Goal: Task Accomplishment & Management: Complete application form

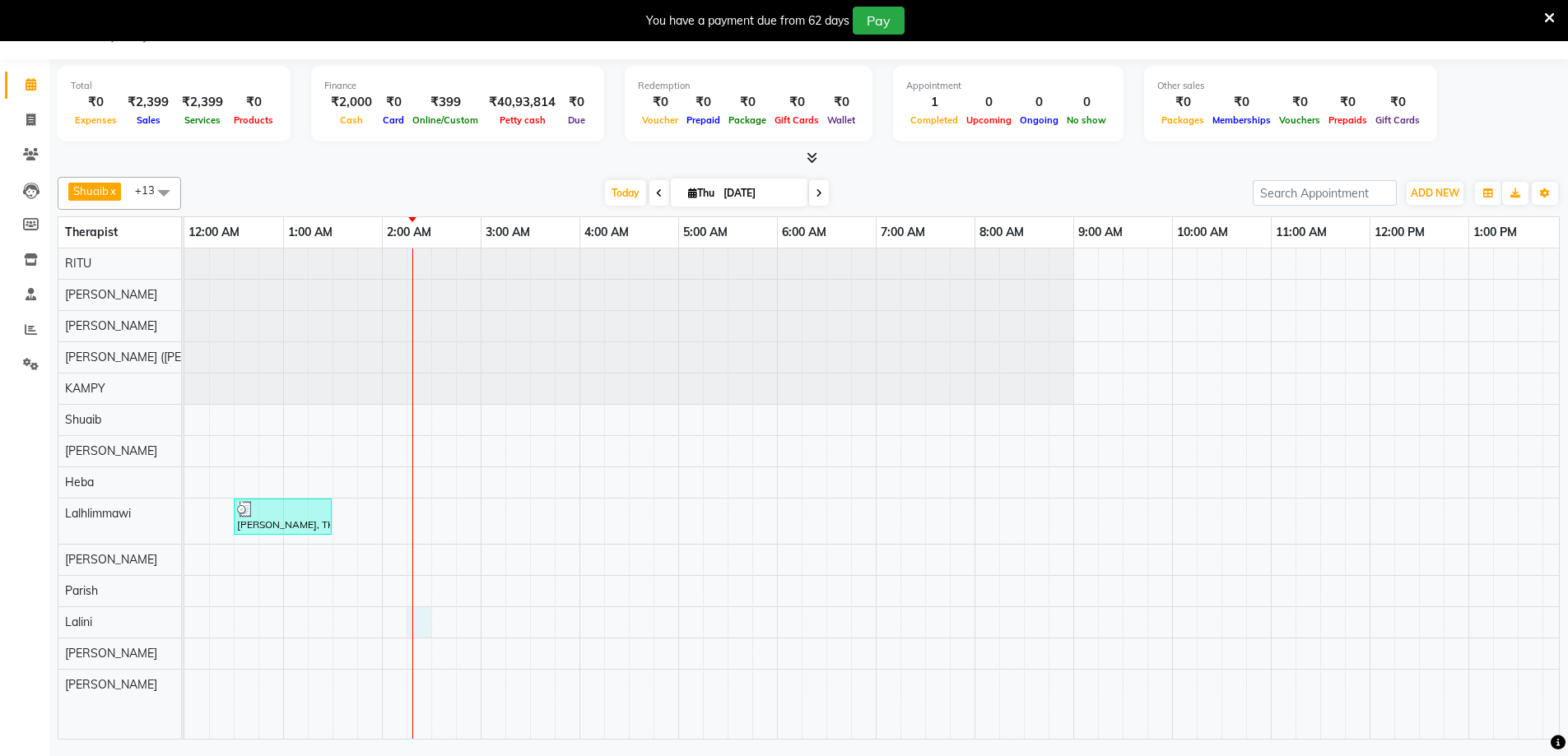
click at [418, 623] on div "Mr Khizar, TK01, 12:30 AM-01:30 AM, Javanese Pampering - 60 Mins" at bounding box center [1369, 494] width 2370 height 491
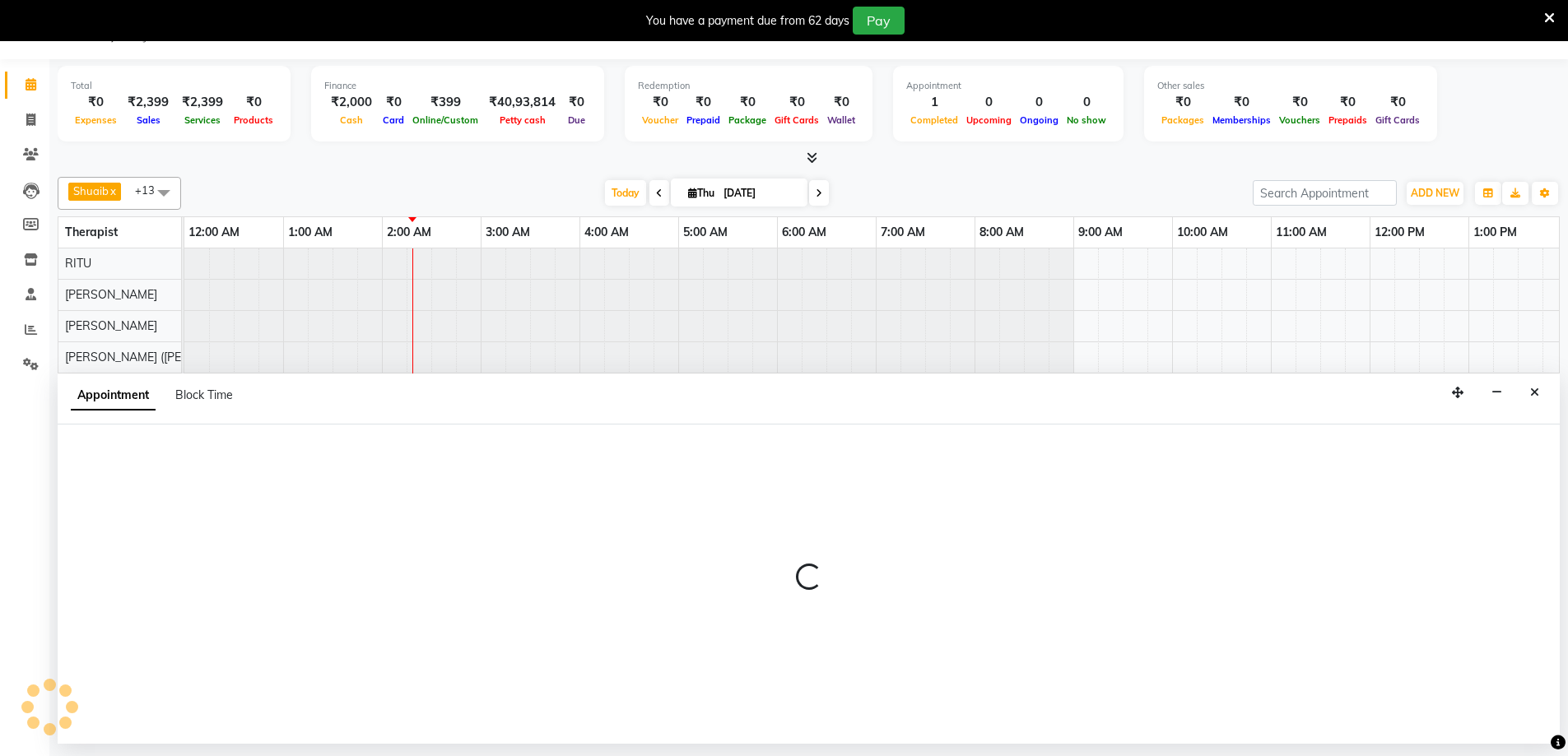
select select "80319"
select select "tentative"
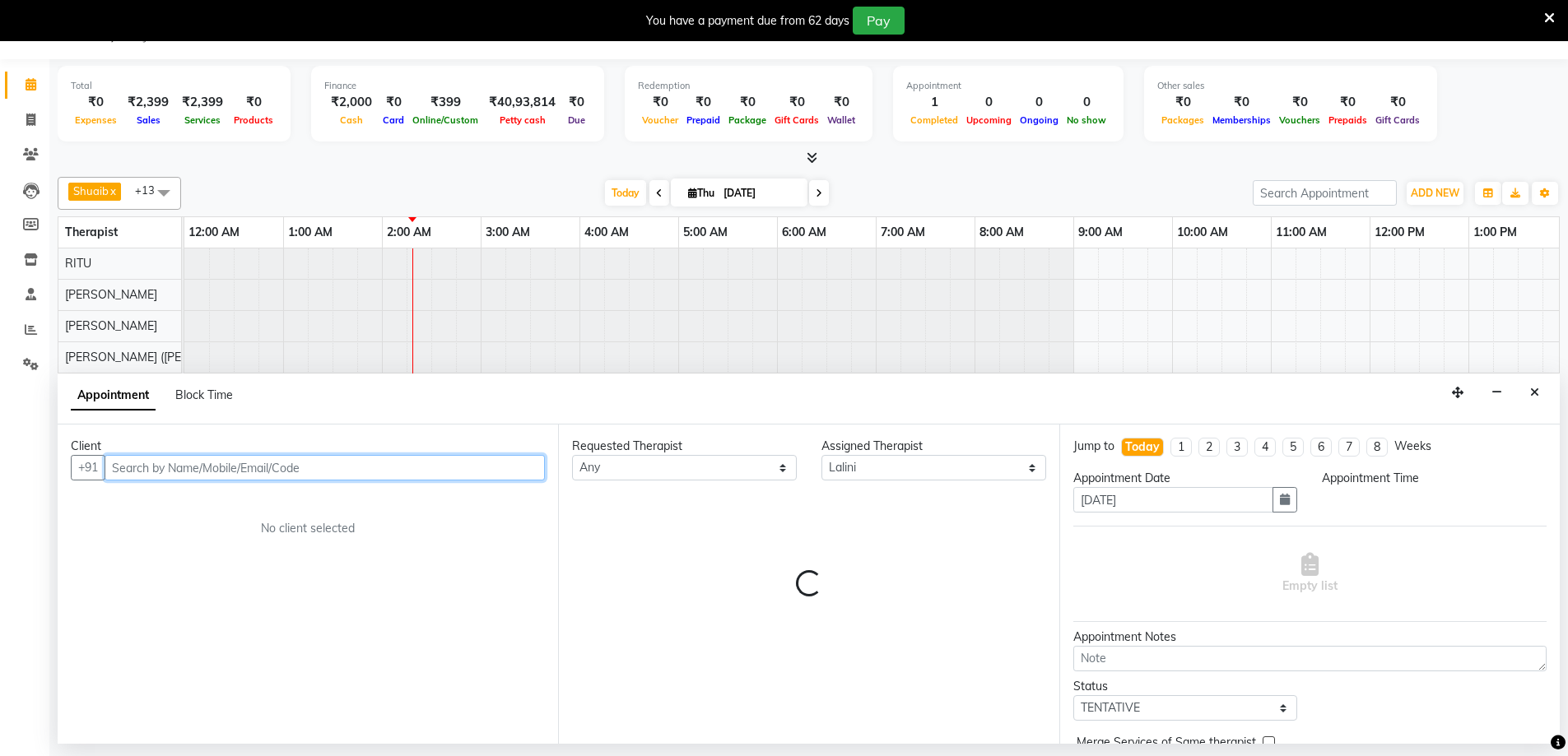
select select "135"
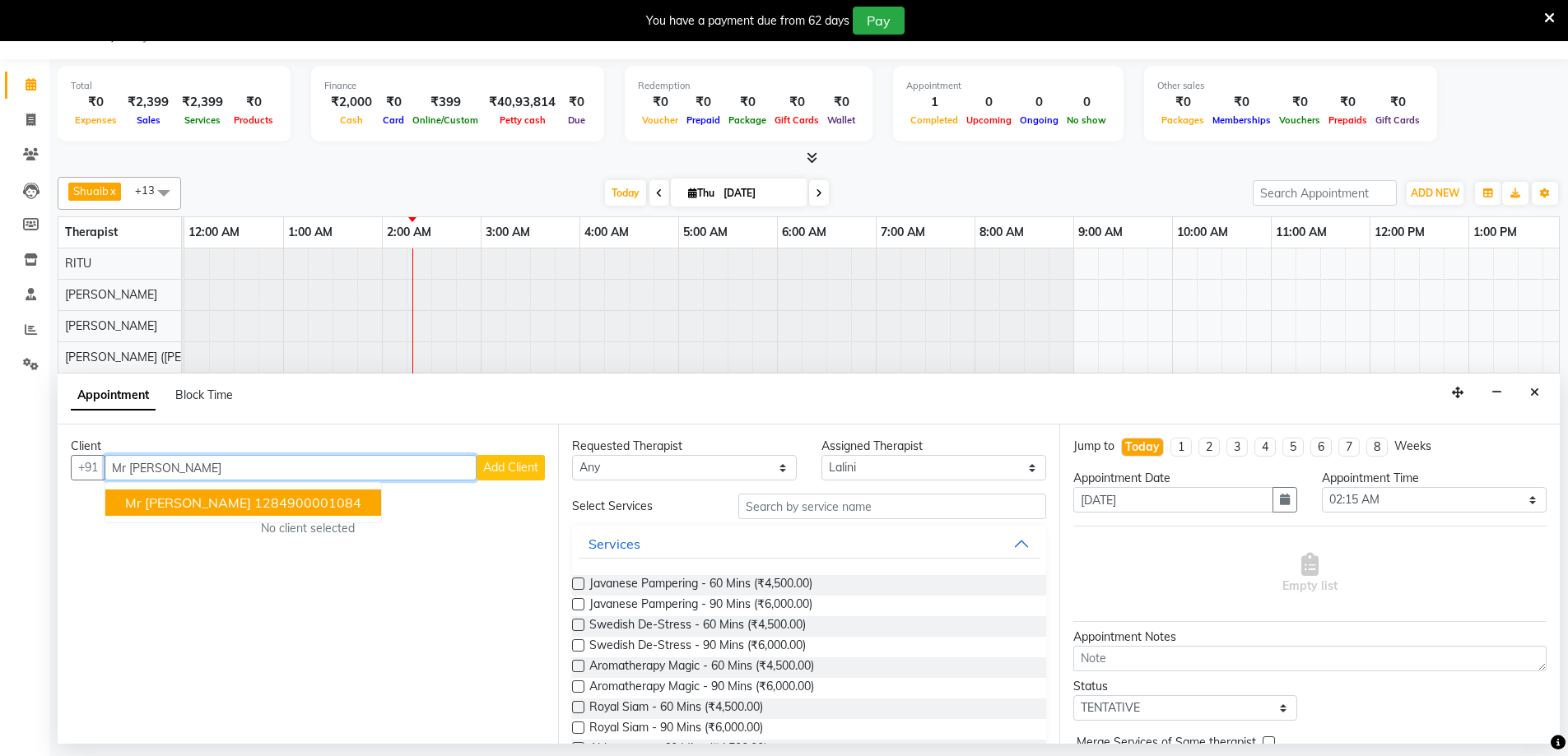
type input "Mr [PERSON_NAME]"
click at [523, 471] on span "Add Client" at bounding box center [510, 467] width 55 height 14
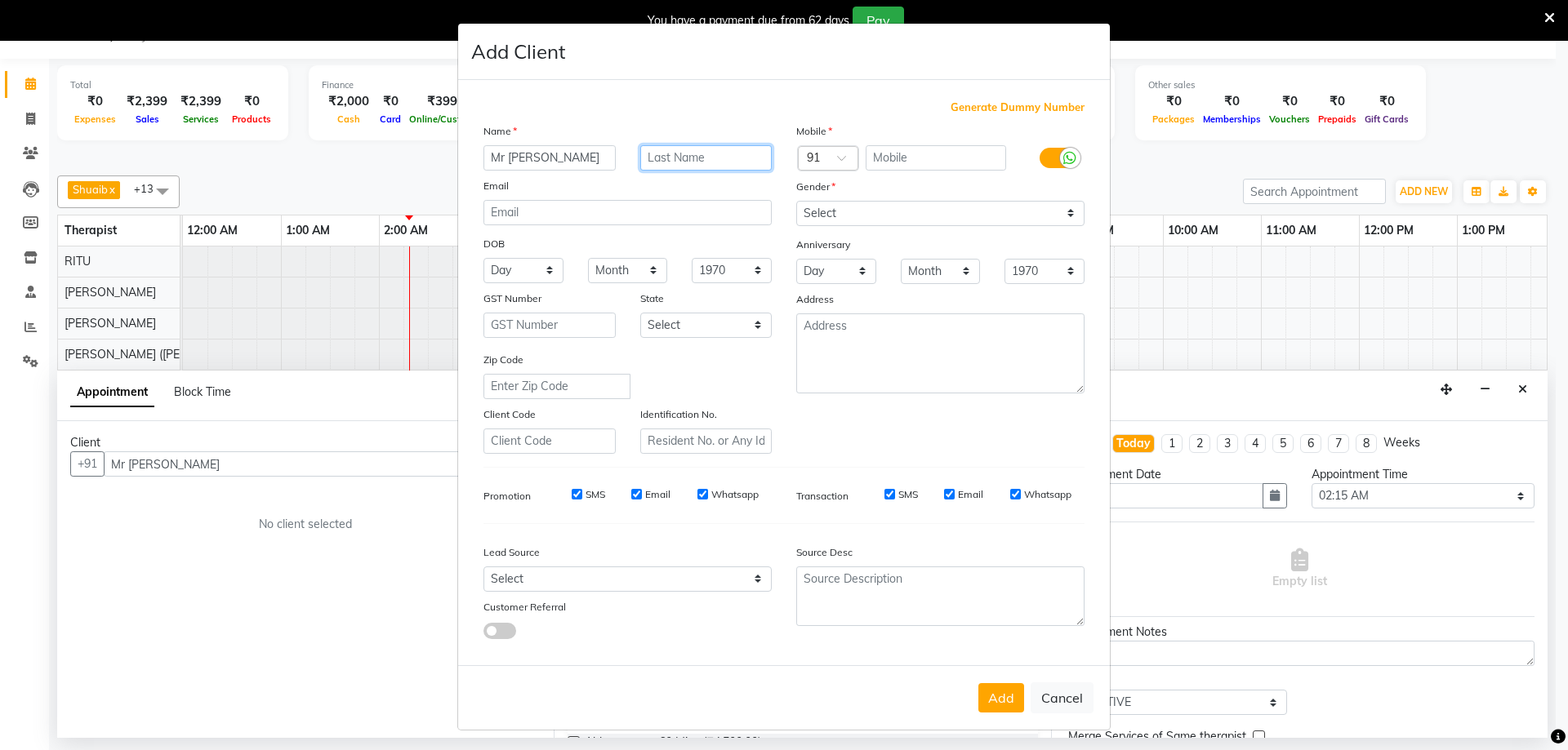
click at [665, 163] on input "text" at bounding box center [706, 158] width 132 height 25
type input "[PERSON_NAME]"
click at [907, 156] on input "text" at bounding box center [936, 158] width 141 height 25
type input "2012907137"
click at [1001, 198] on div "Gender" at bounding box center [940, 189] width 313 height 23
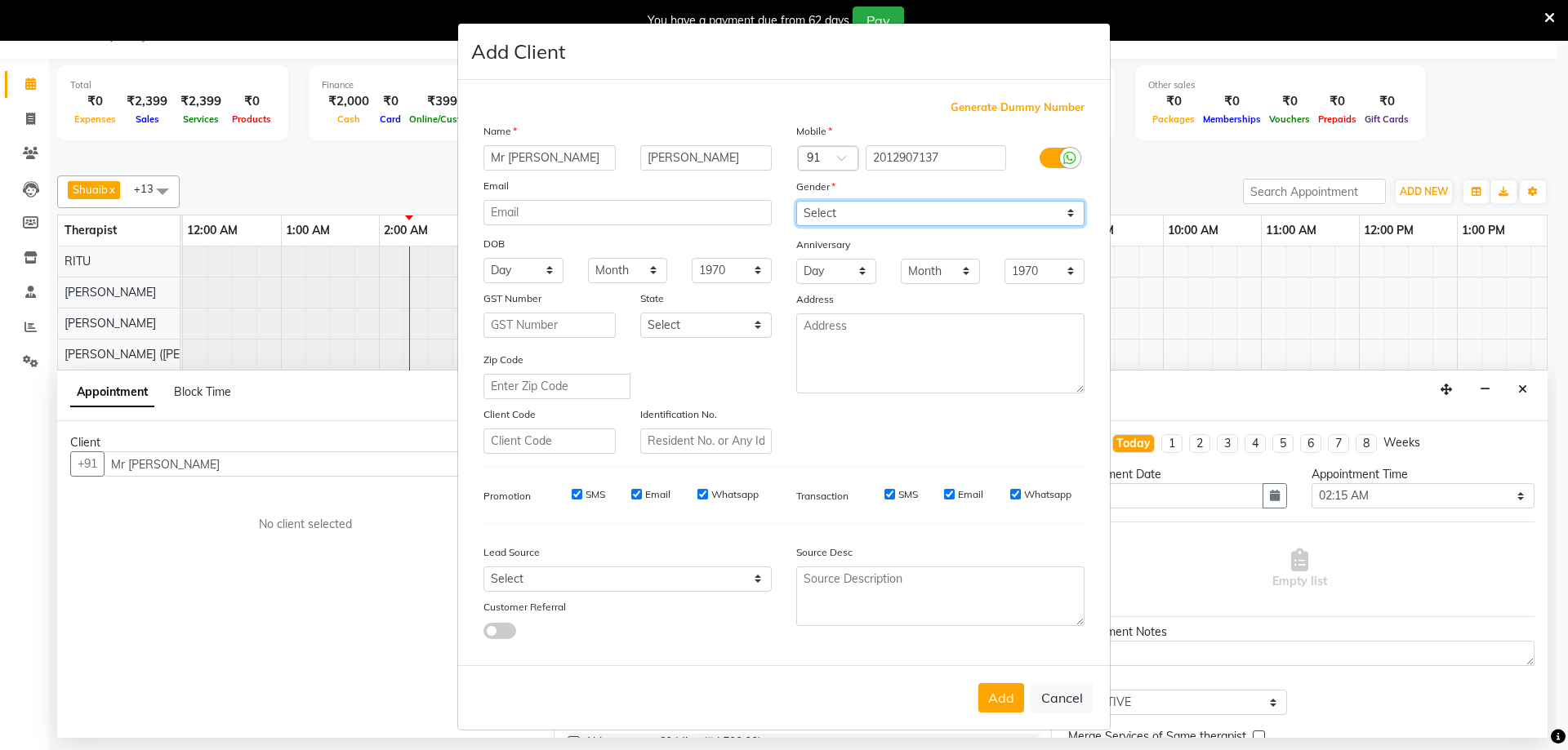
click at [972, 218] on select "Select Male Female Other Prefer Not To Say" at bounding box center [940, 214] width 288 height 25
select select "[DEMOGRAPHIC_DATA]"
click at [797, 201] on select "Select Male Female Other Prefer Not To Say" at bounding box center [940, 214] width 288 height 25
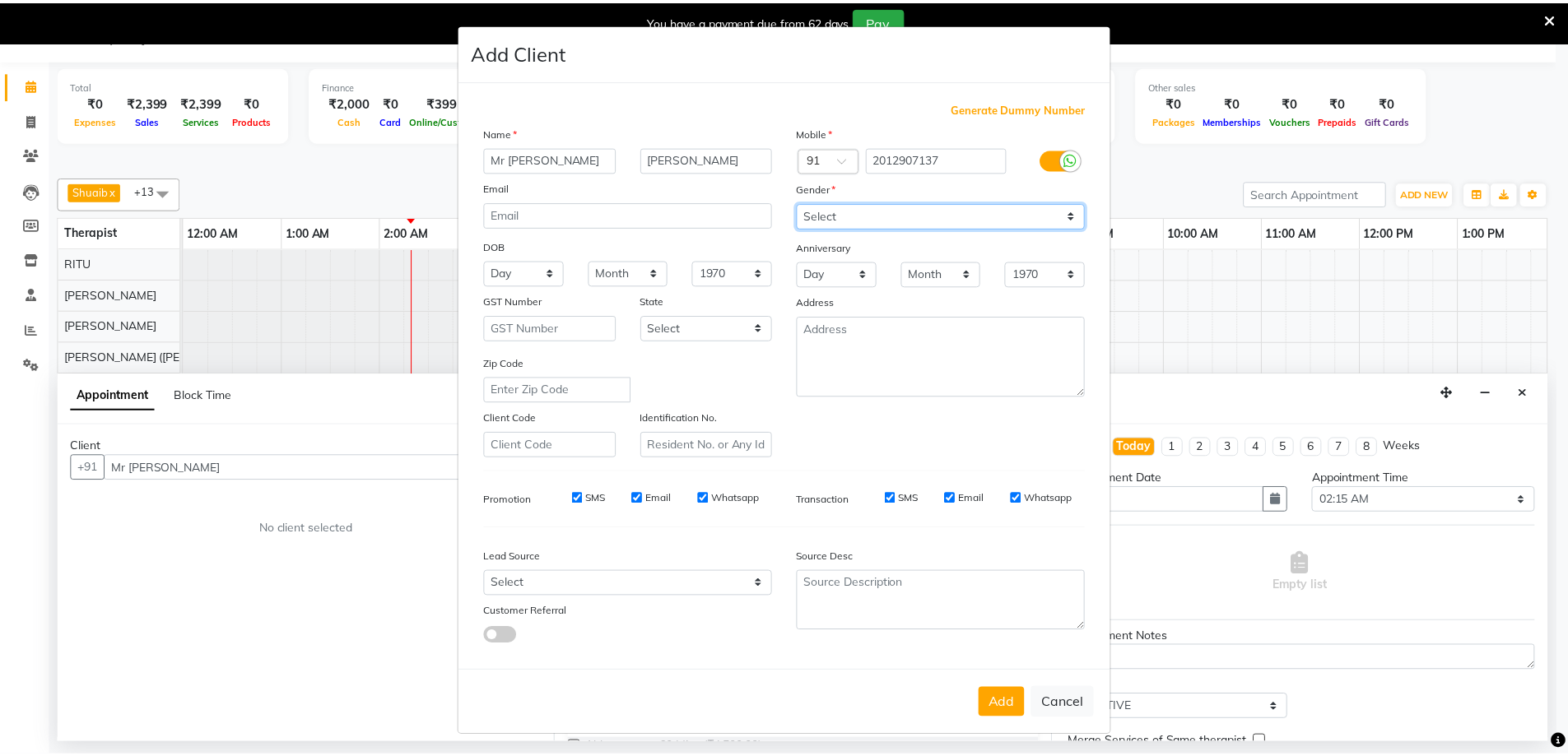
scroll to position [3, 0]
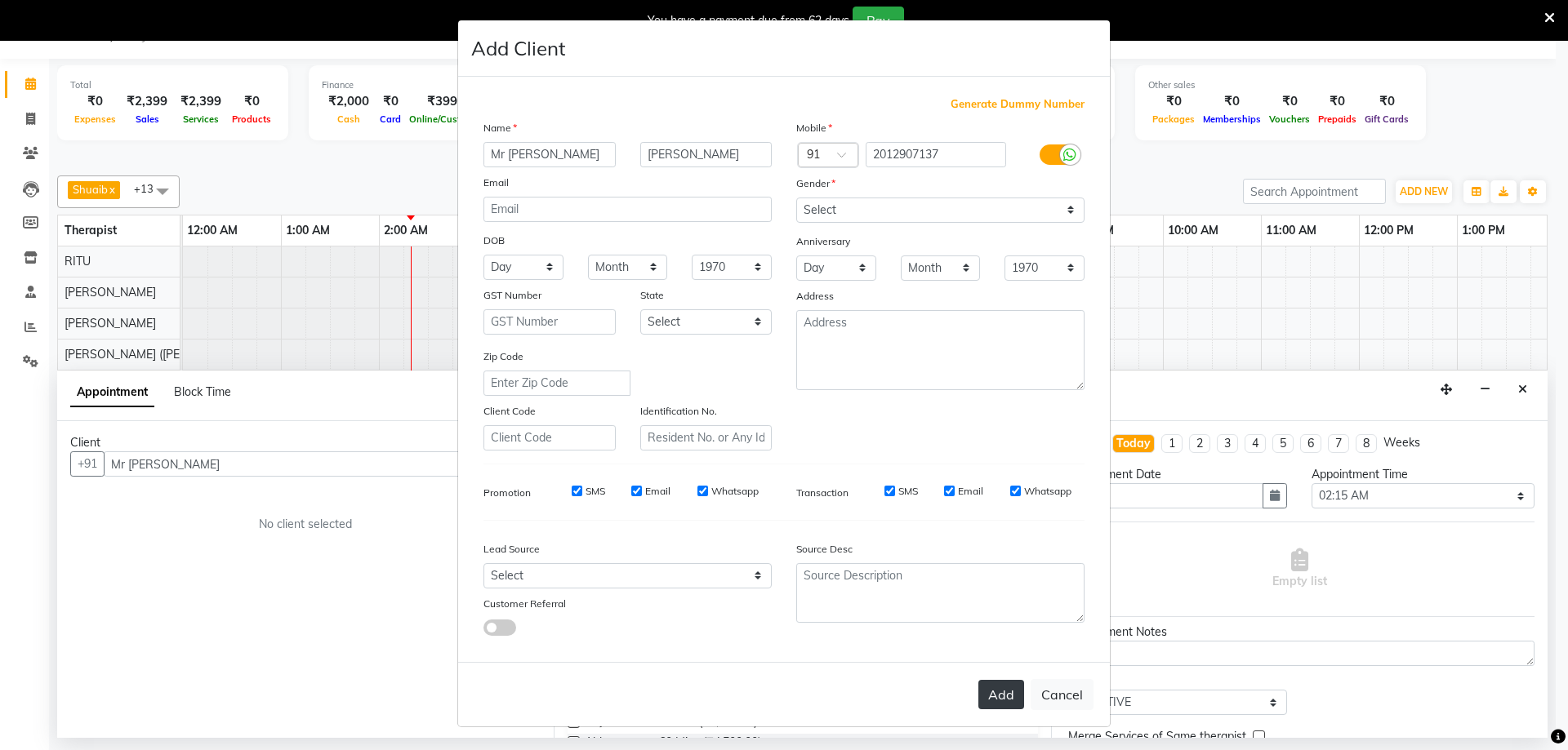
click at [984, 690] on button "Add" at bounding box center [1001, 694] width 46 height 30
type input "2012907137"
select select
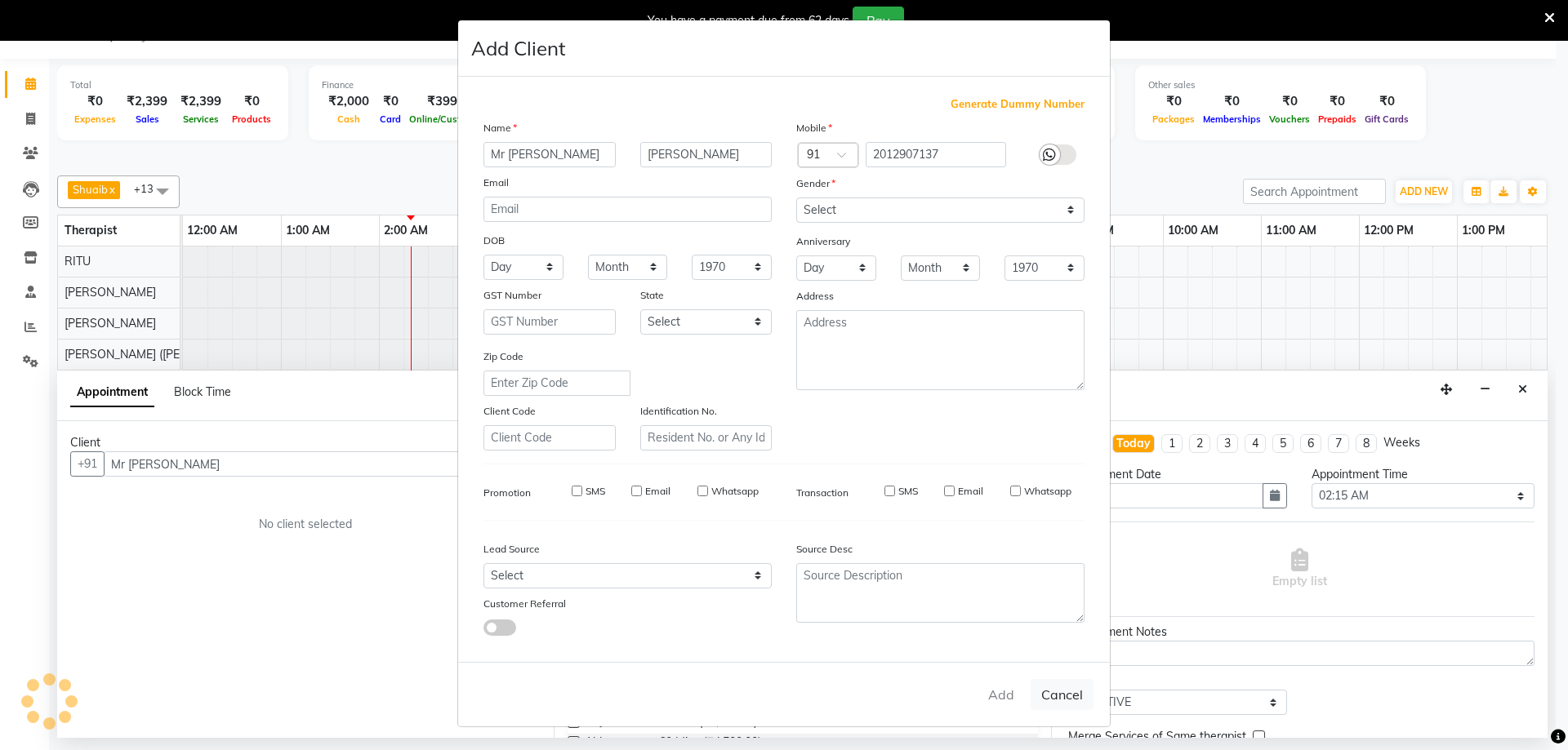
select select
checkbox input "false"
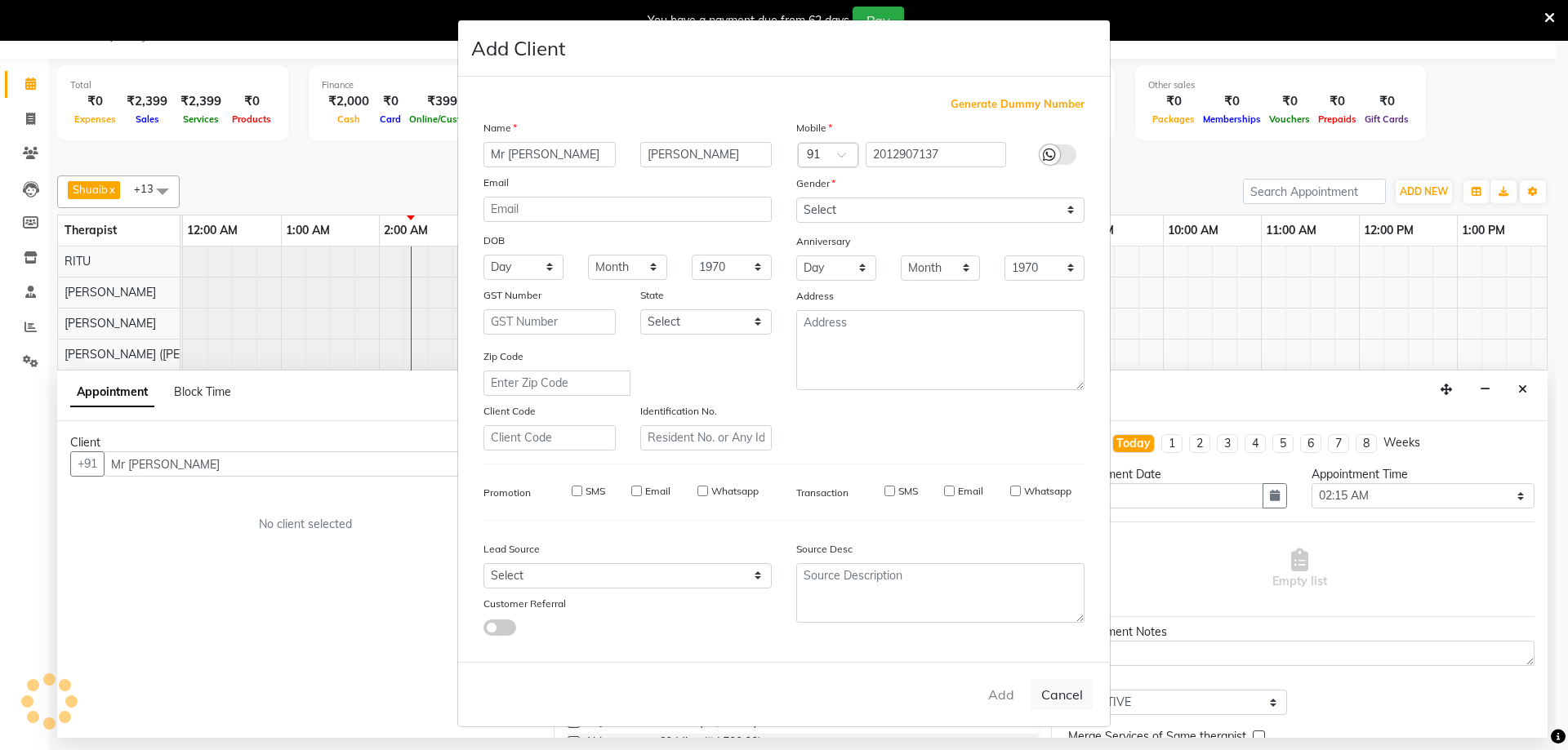
checkbox input "false"
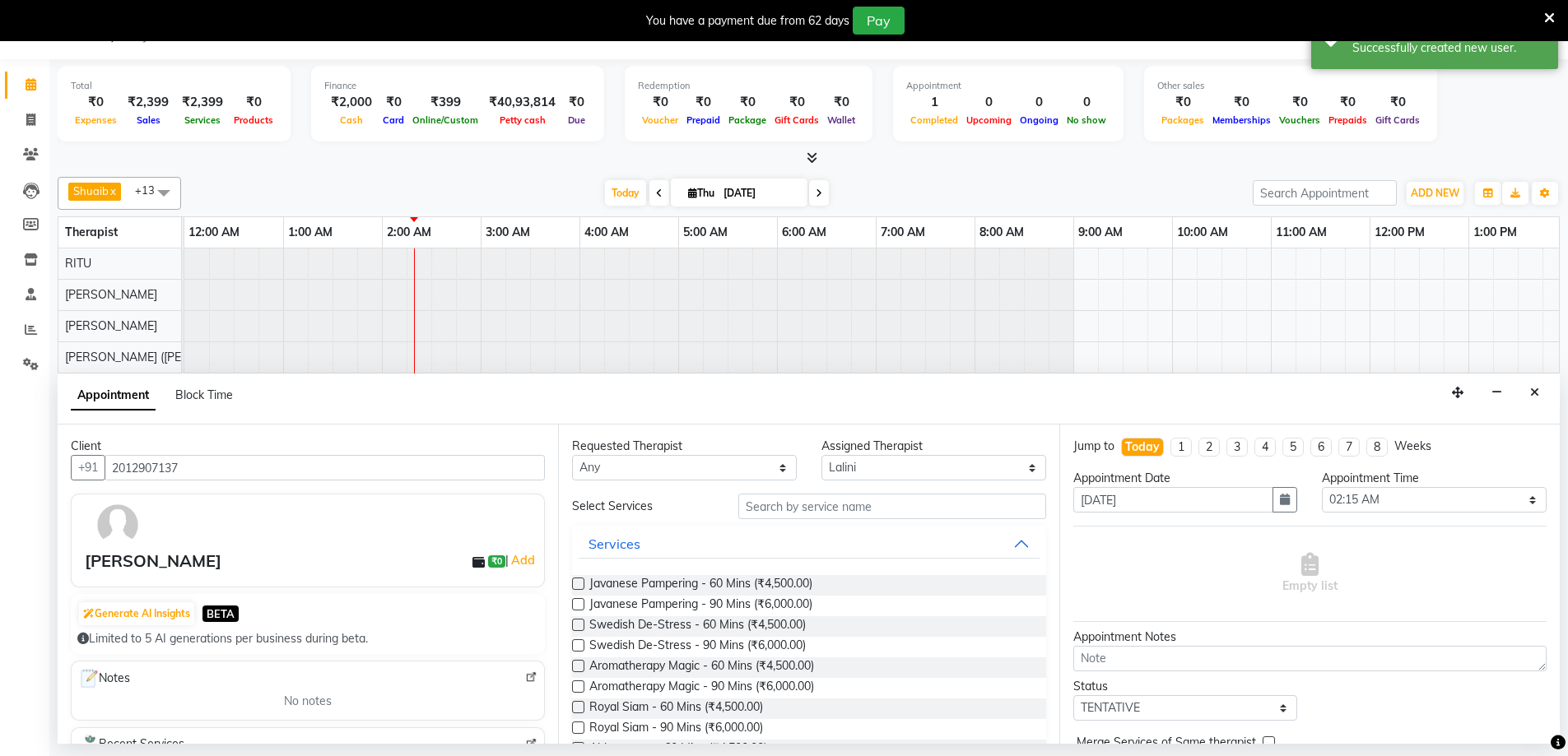
click at [579, 645] on label at bounding box center [578, 645] width 12 height 12
click at [579, 645] on input "checkbox" at bounding box center [577, 647] width 11 height 11
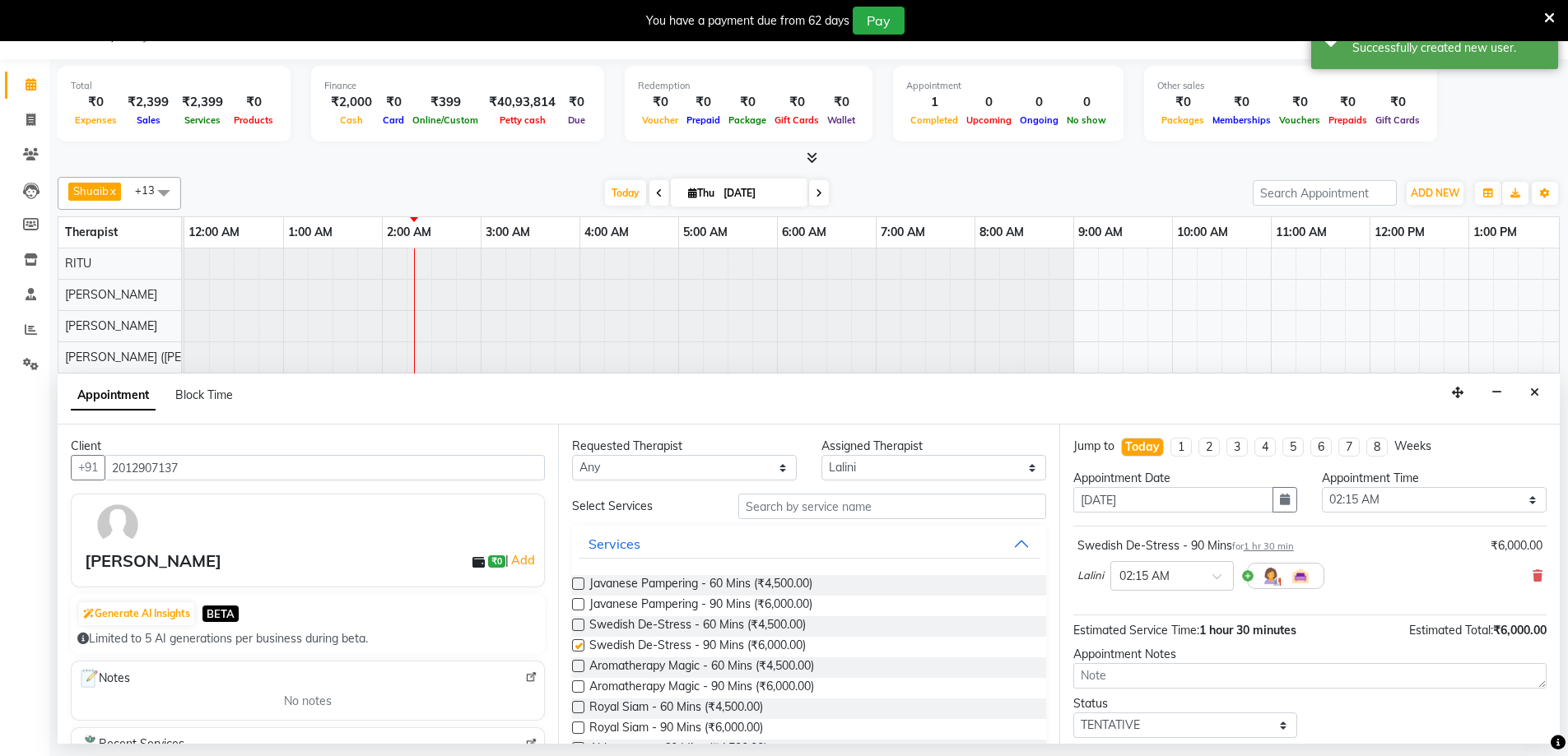
checkbox input "false"
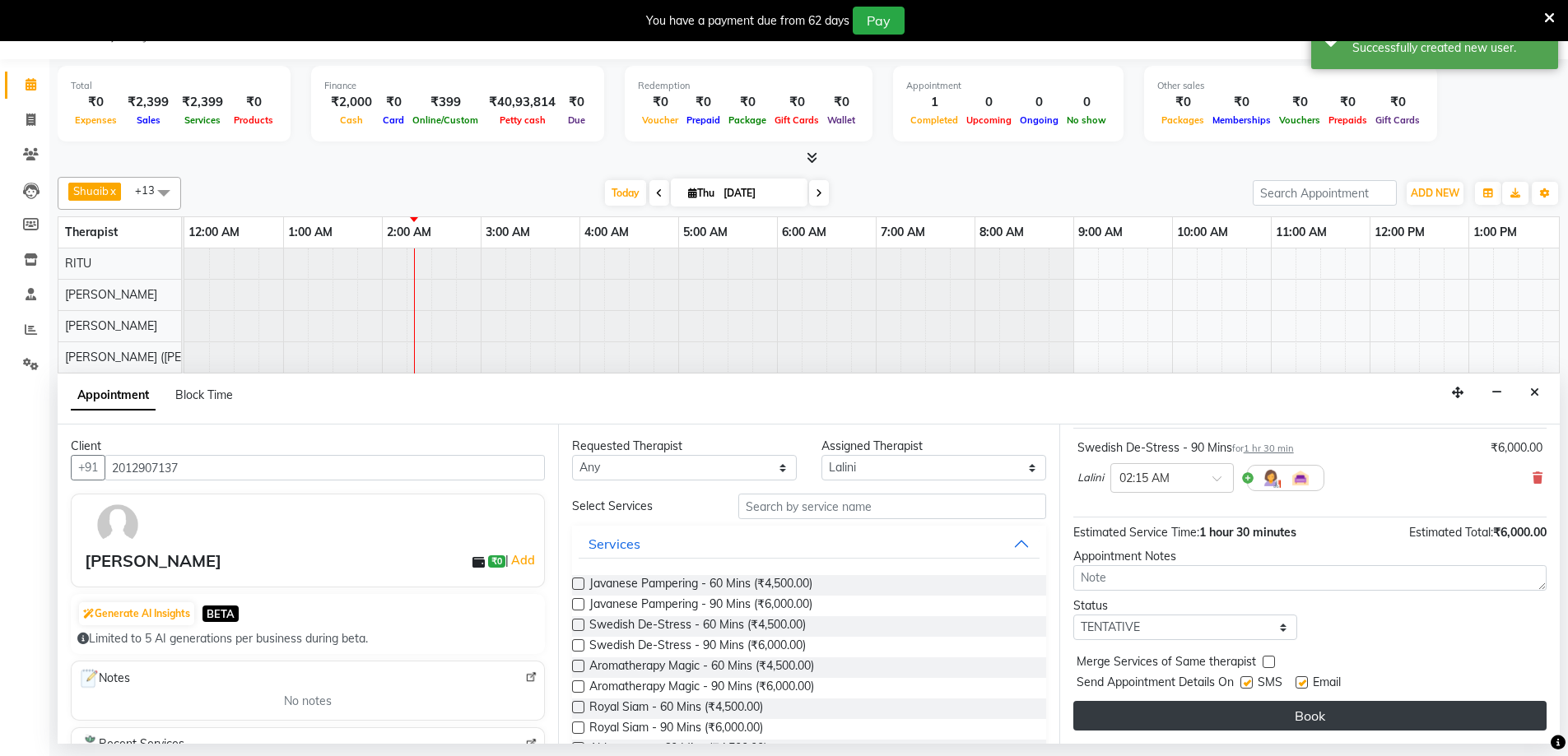
click at [1357, 714] on button "Book" at bounding box center [1309, 716] width 473 height 30
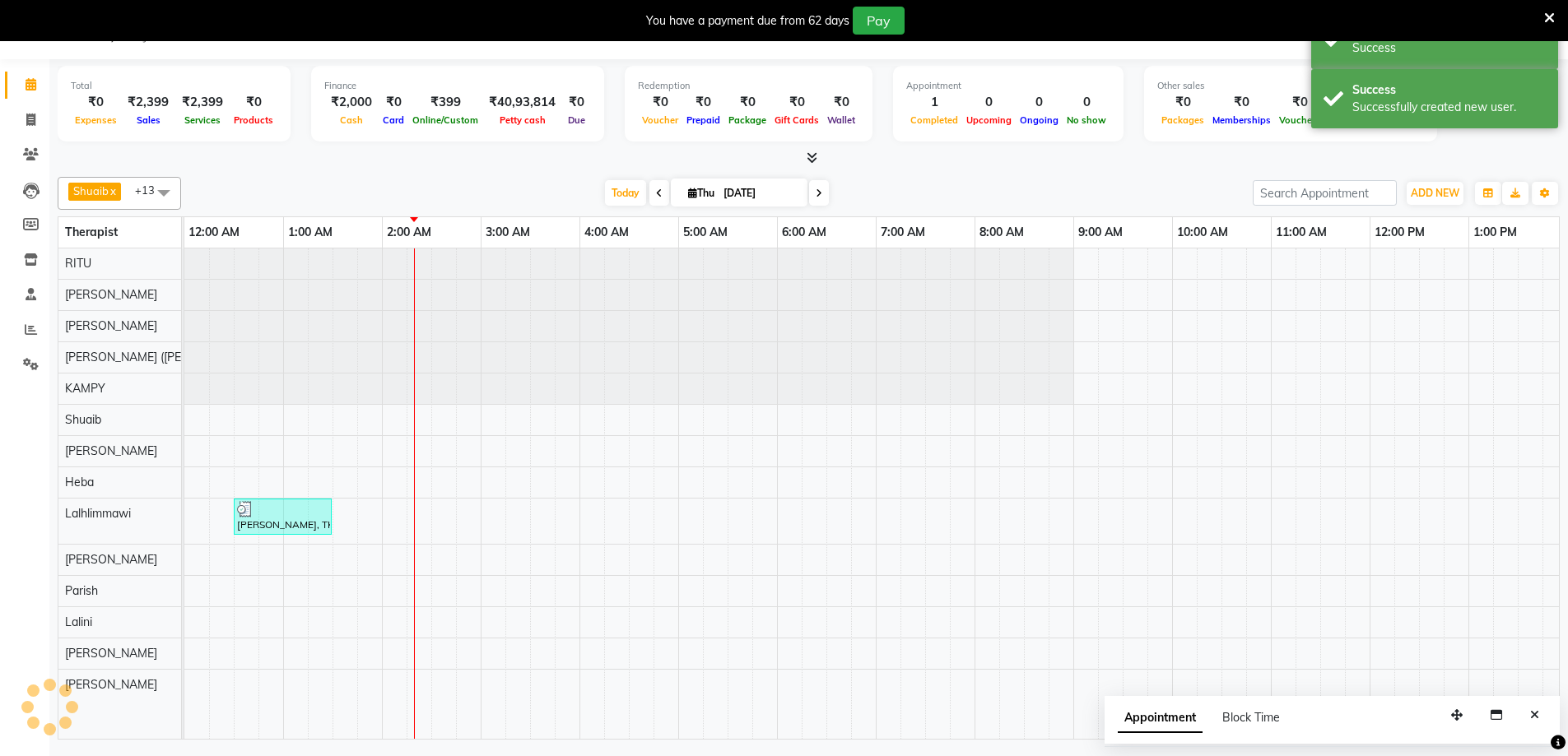
scroll to position [0, 0]
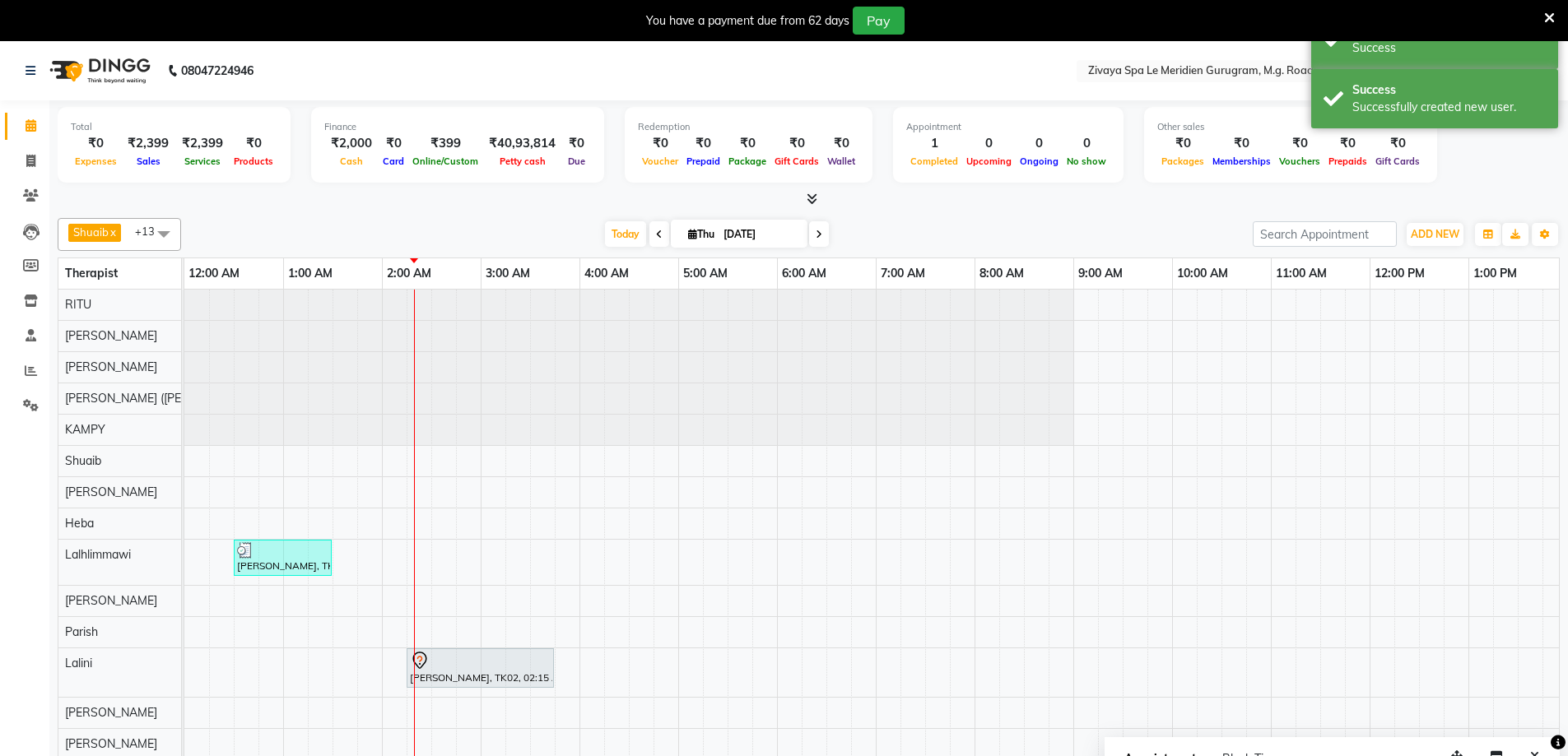
click at [416, 655] on icon at bounding box center [419, 661] width 14 height 17
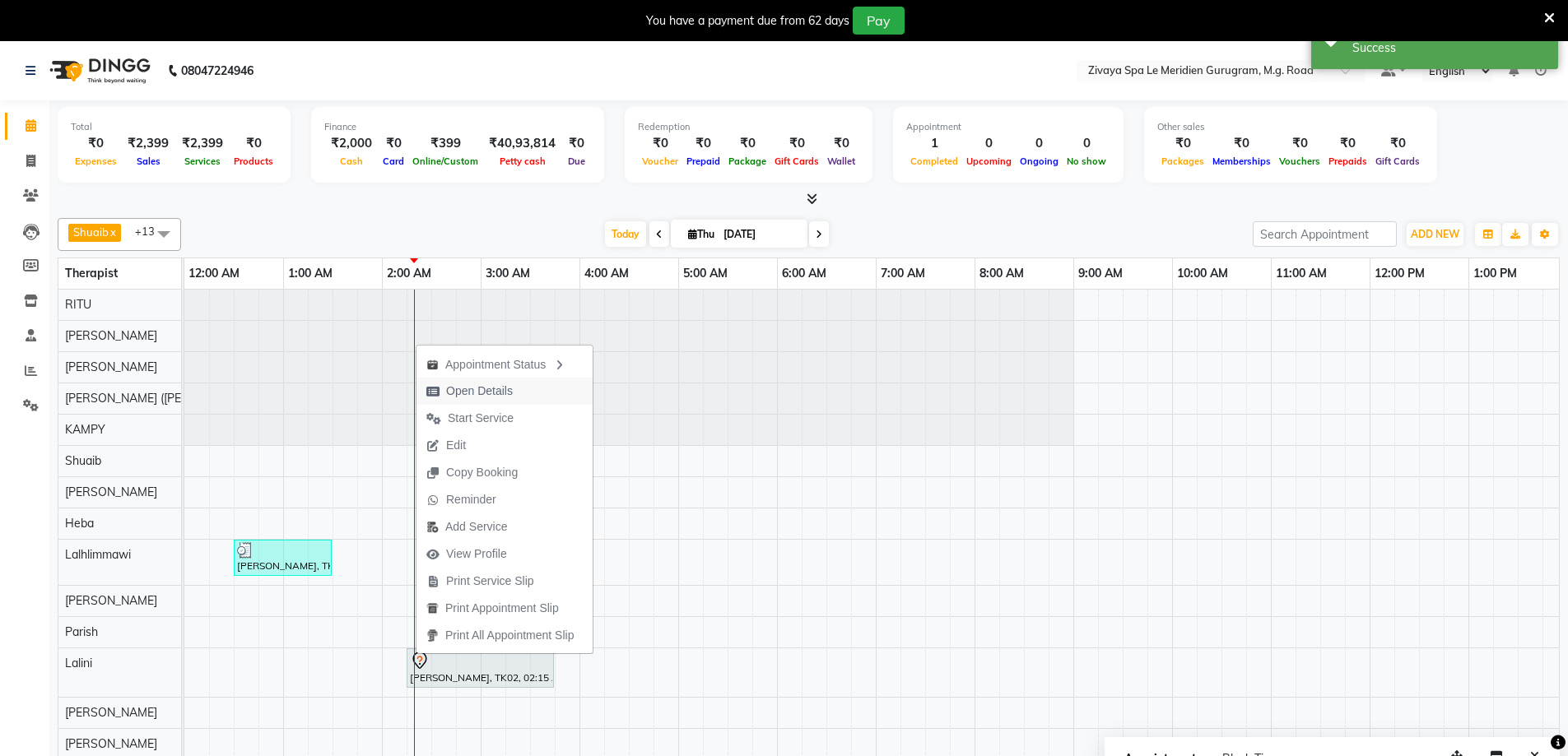
click at [484, 384] on span "Open Details" at bounding box center [479, 391] width 66 height 17
select select "7"
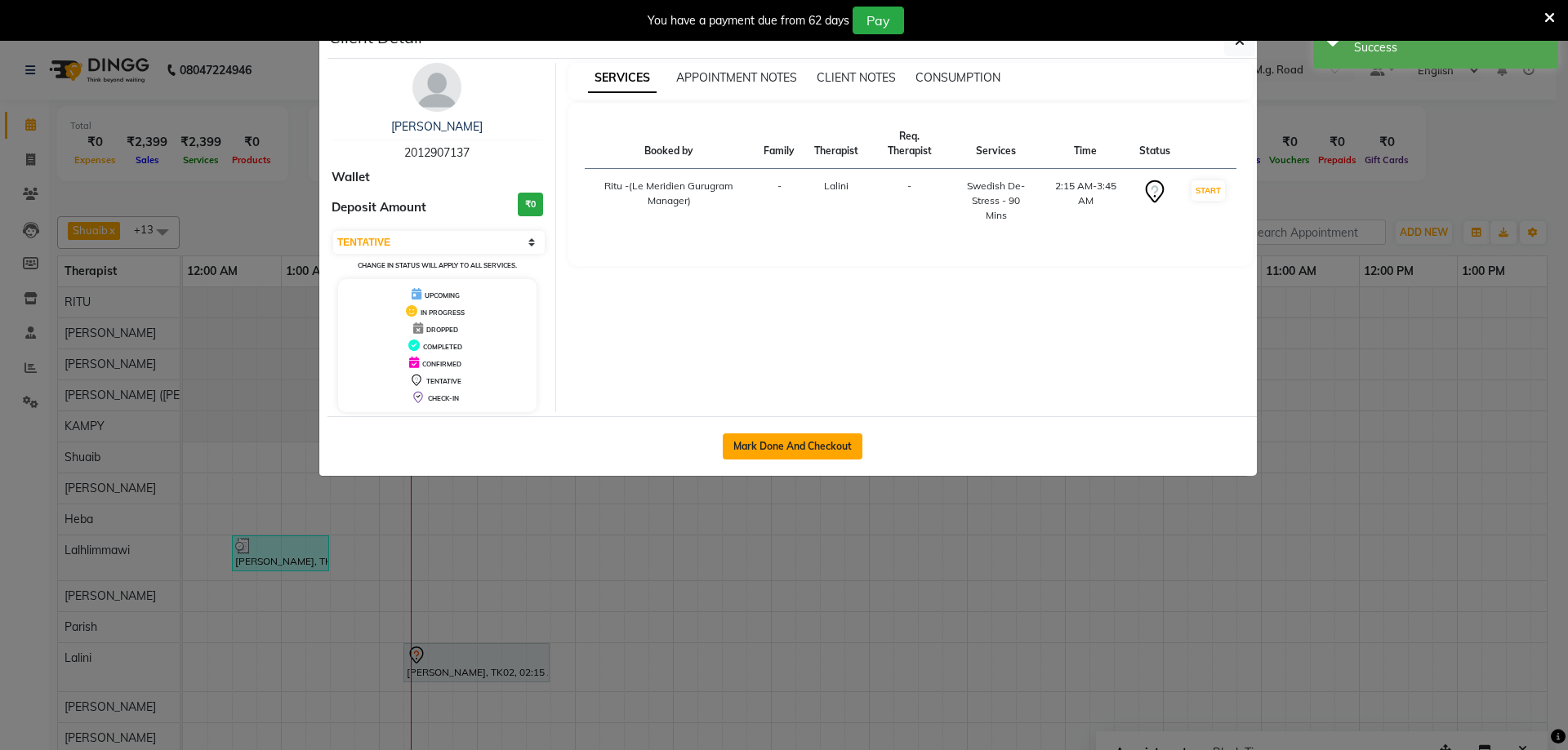
click at [795, 441] on button "Mark Done And Checkout" at bounding box center [792, 446] width 140 height 26
select select "service"
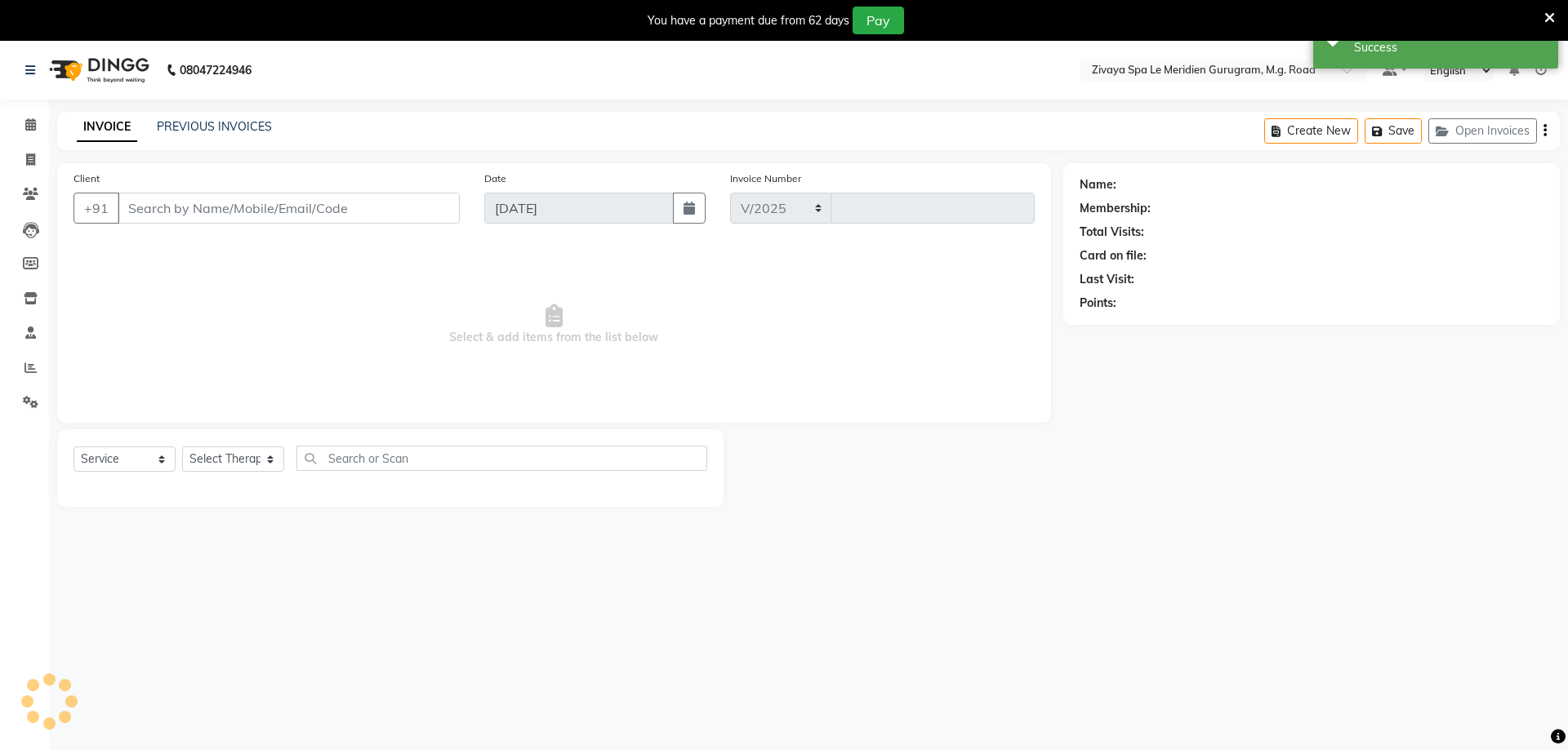
select select "6503"
type input "1802"
type input "2012907137"
select select "80319"
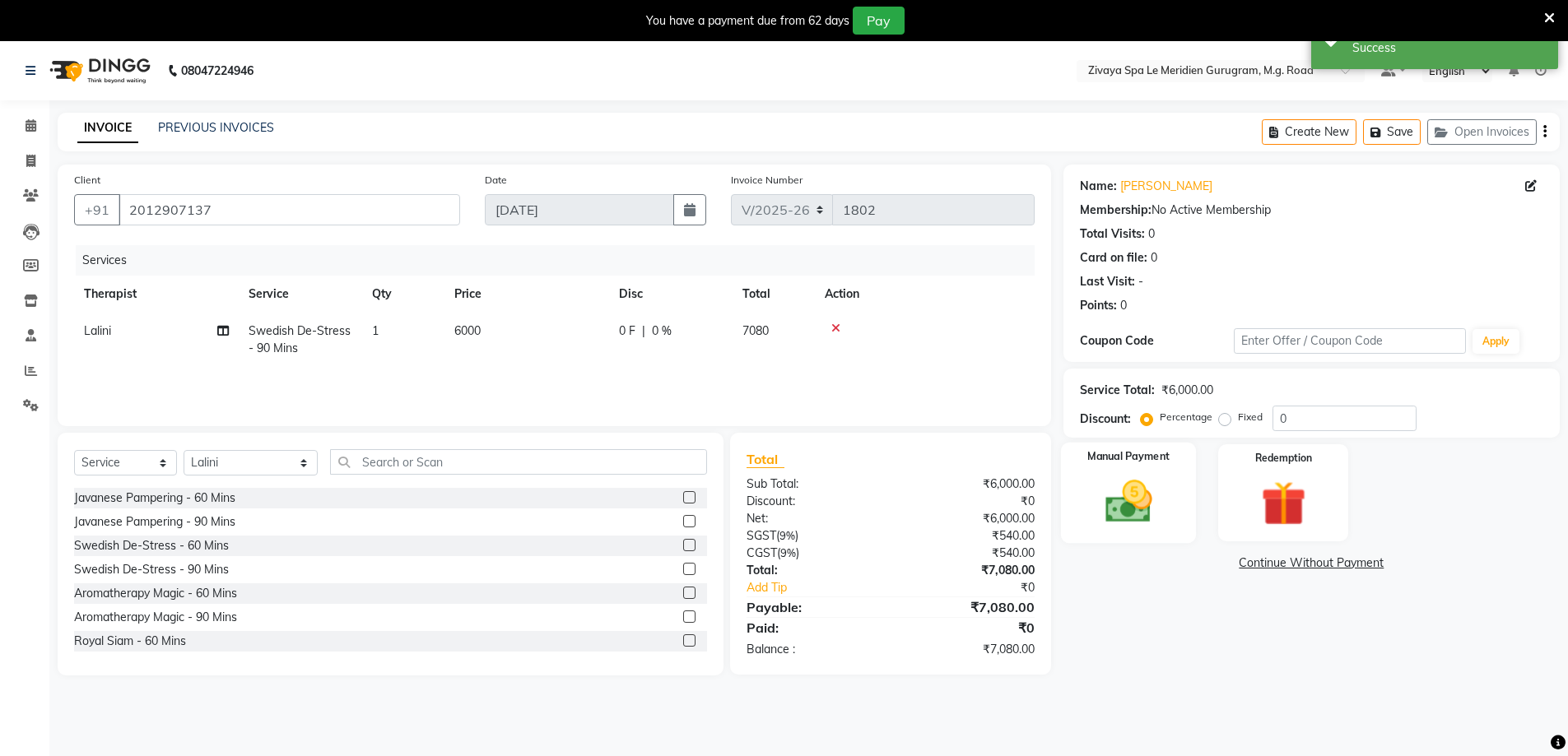
click at [1143, 488] on img at bounding box center [1128, 501] width 76 height 54
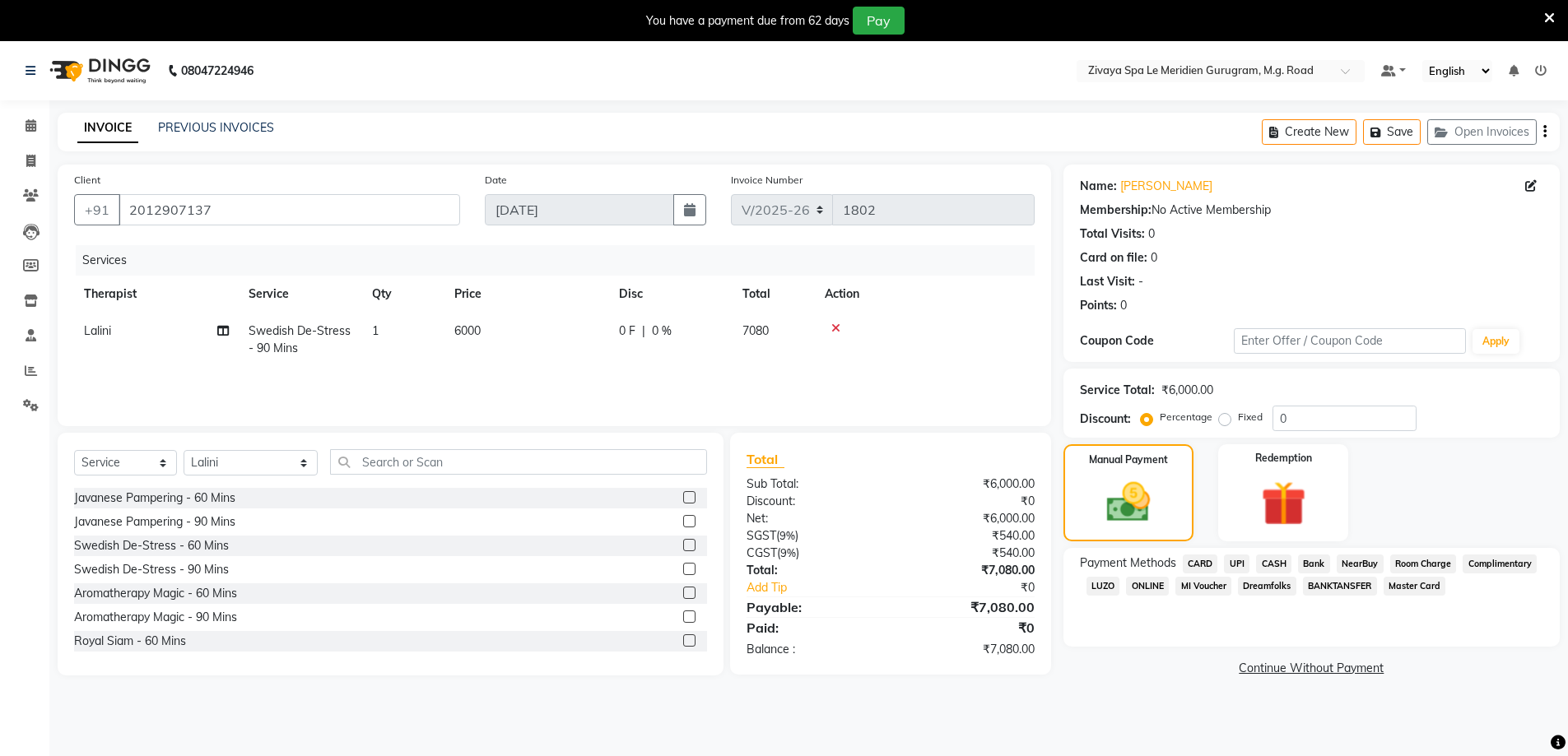
click at [1205, 560] on span "CARD" at bounding box center [1201, 564] width 36 height 19
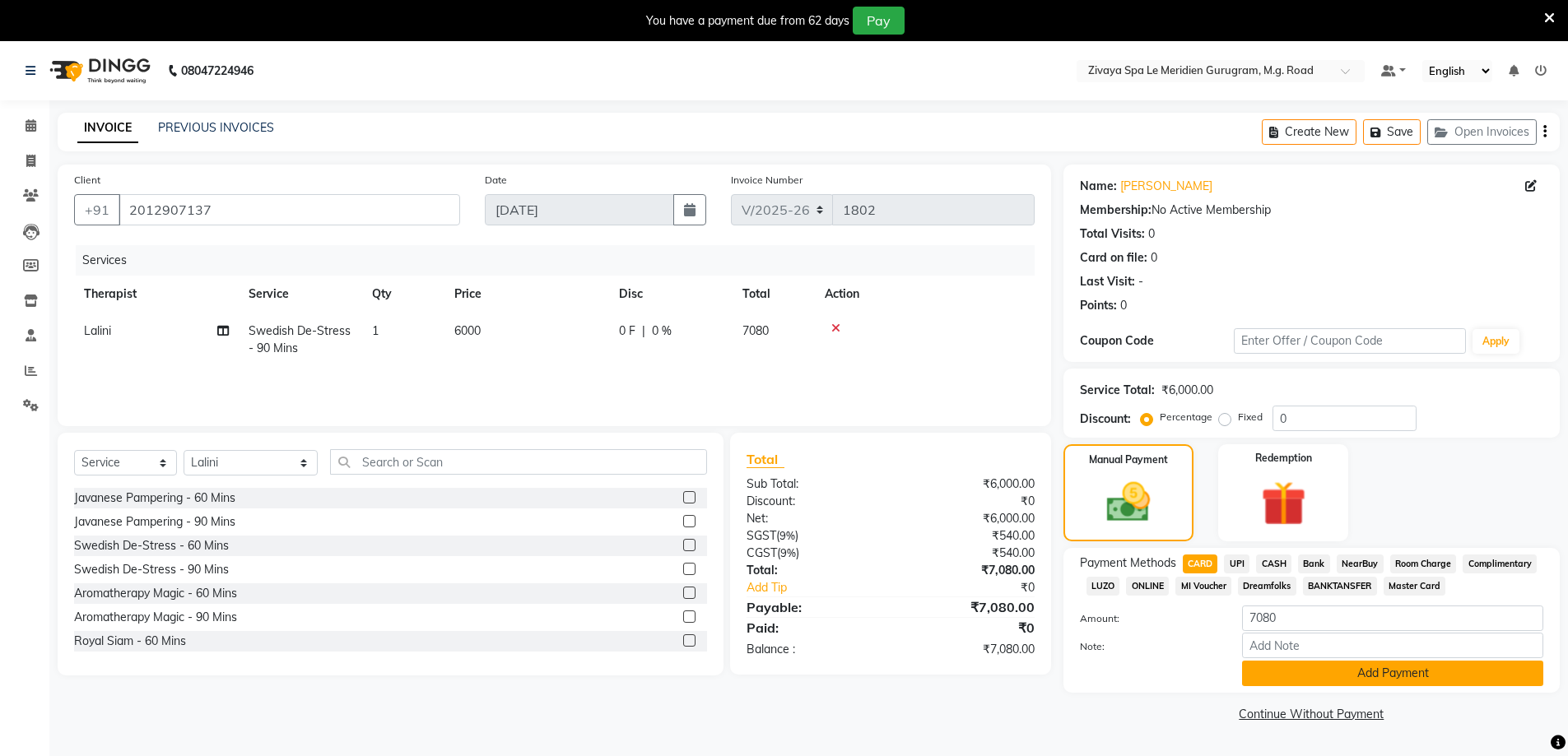
click at [1373, 669] on button "Add Payment" at bounding box center [1392, 673] width 301 height 26
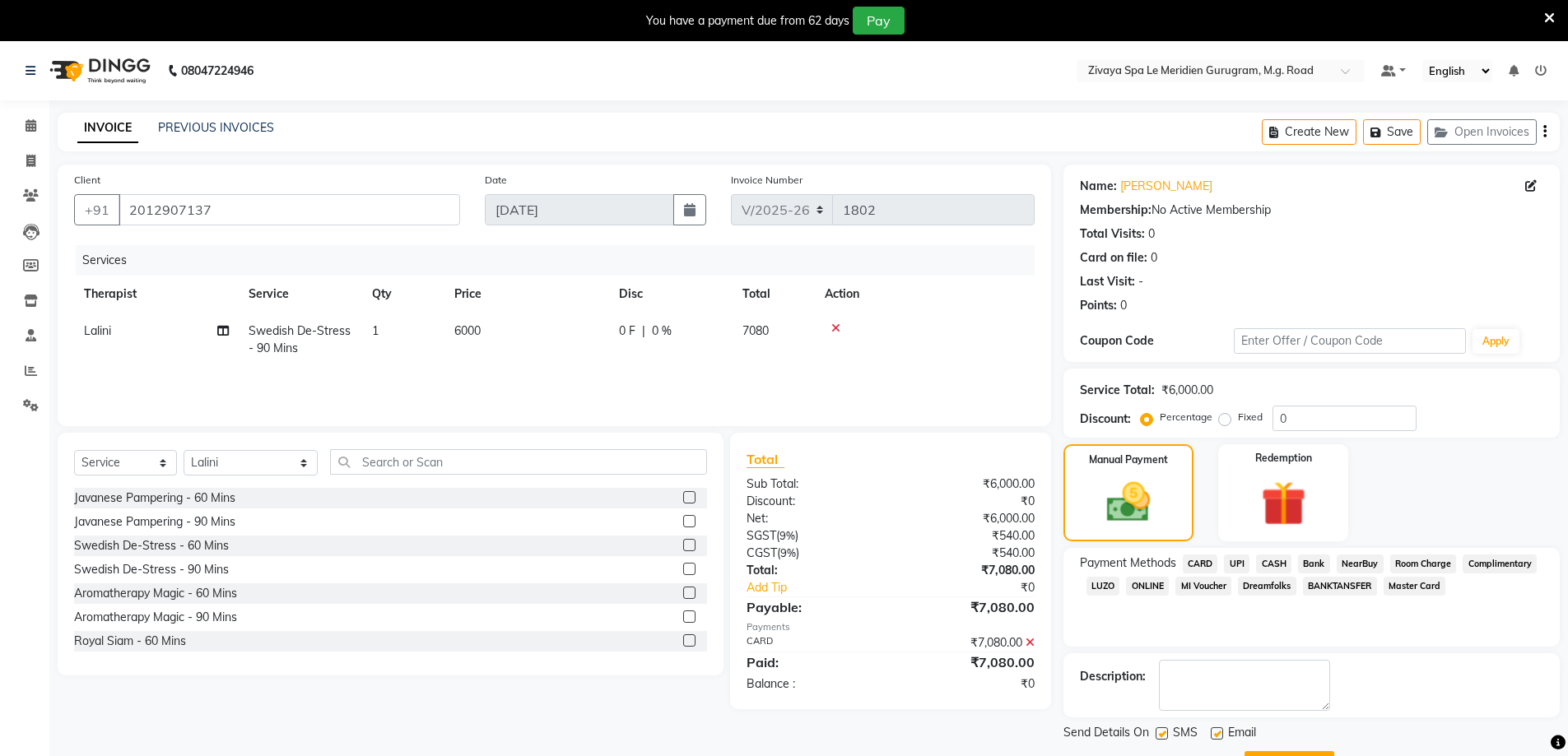
scroll to position [74, 0]
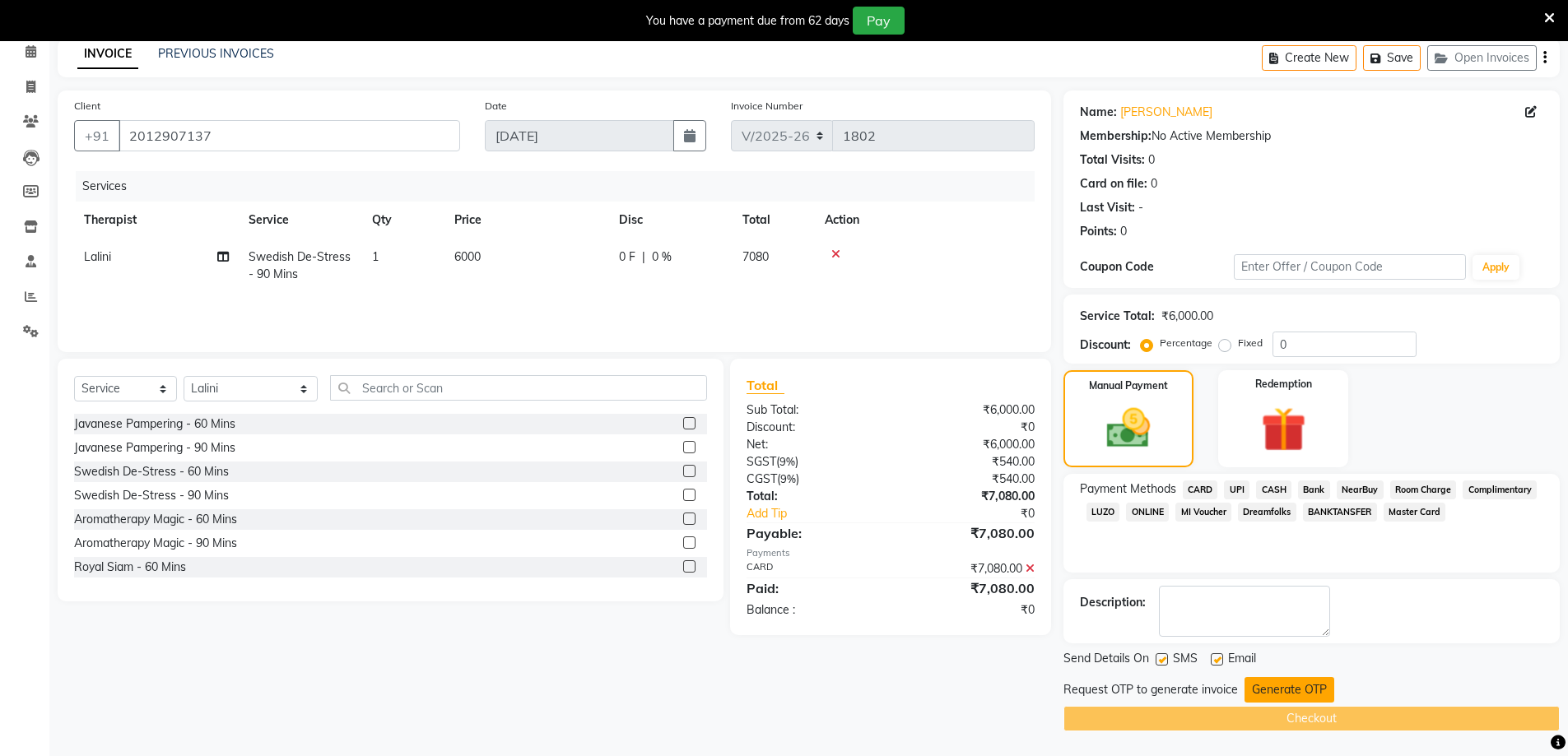
click at [1325, 692] on button "Generate OTP" at bounding box center [1288, 690] width 89 height 26
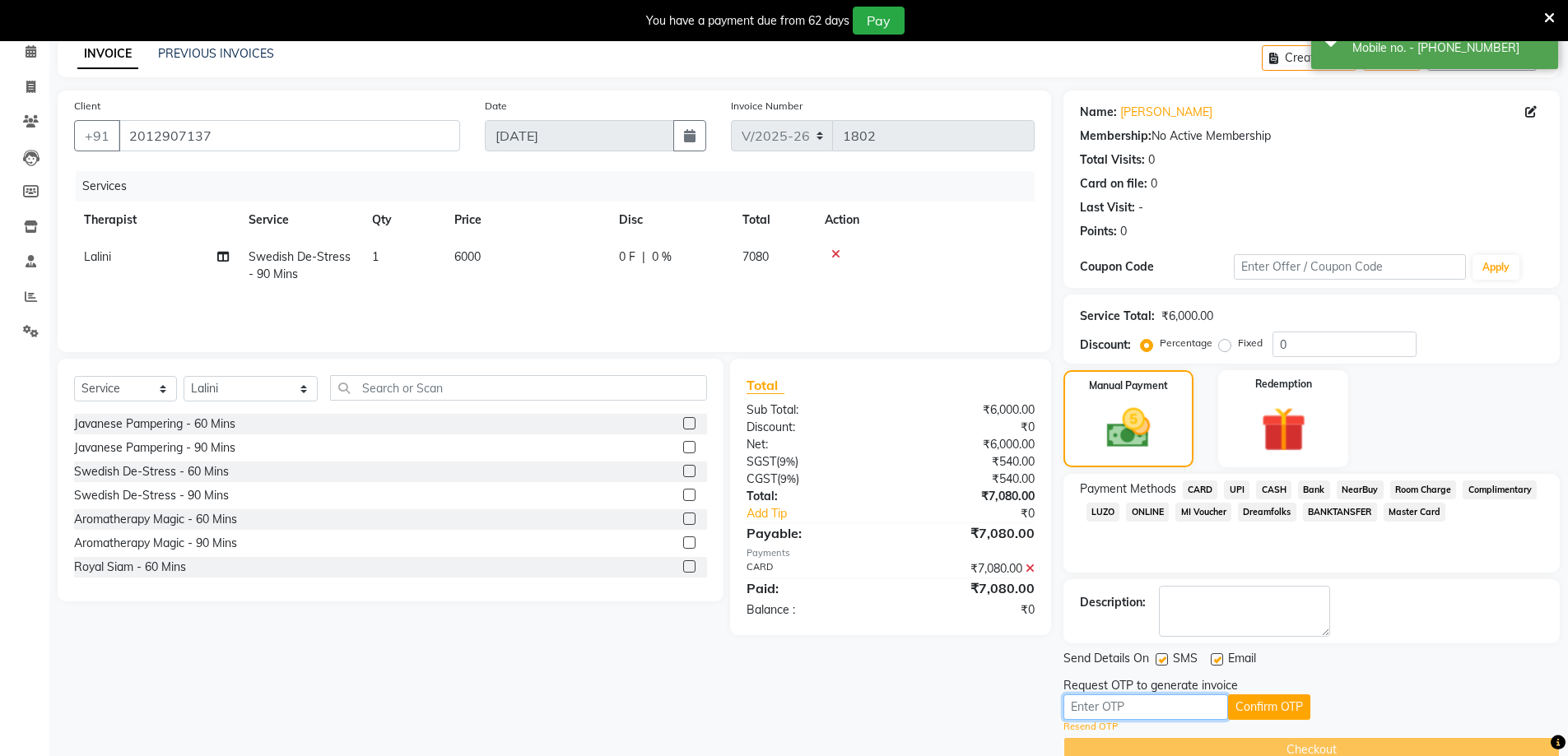
click at [1146, 702] on input "text" at bounding box center [1145, 707] width 164 height 26
type input "7771"
click at [1254, 700] on button "Confirm OTP" at bounding box center [1269, 707] width 83 height 26
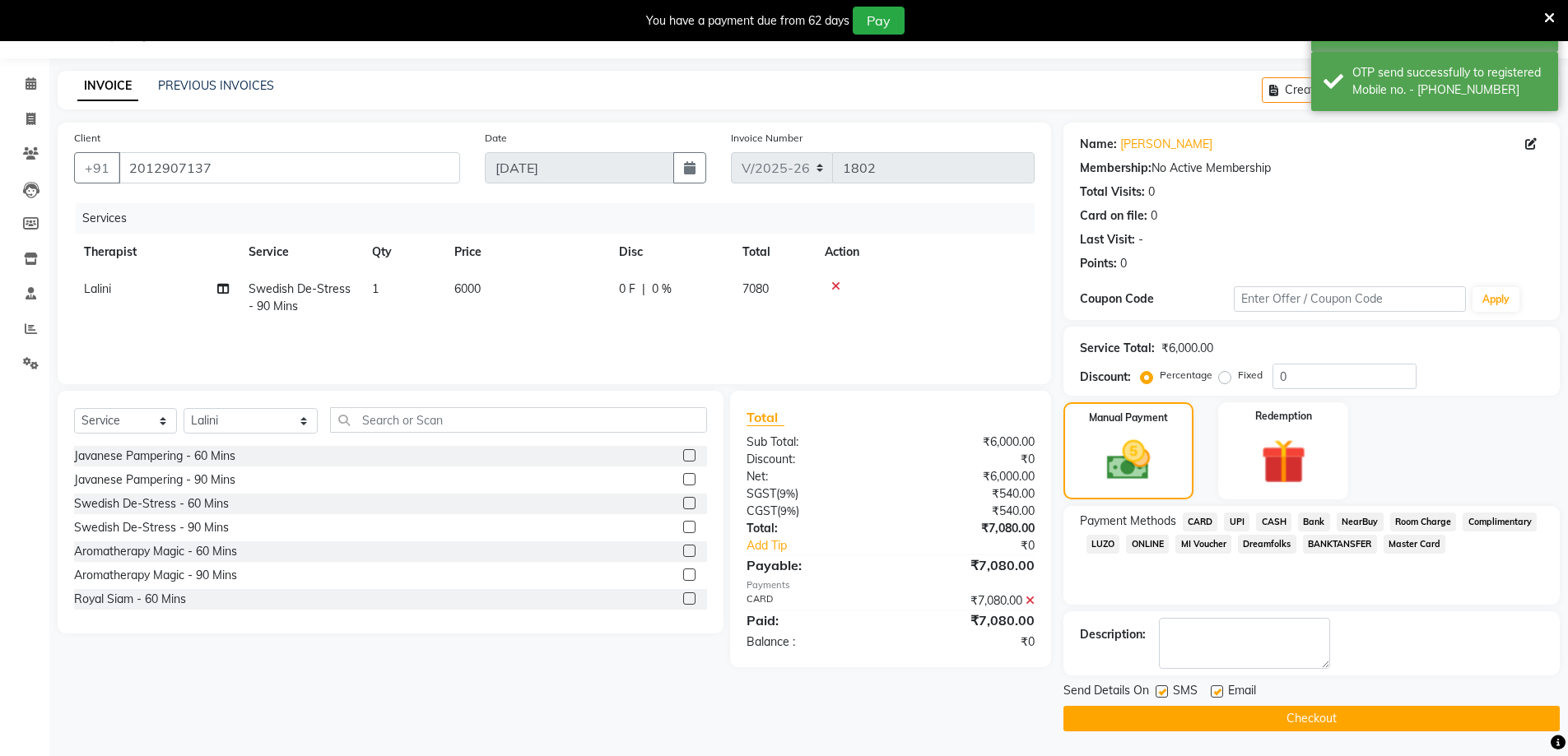
click at [1340, 716] on button "Checkout" at bounding box center [1311, 719] width 496 height 26
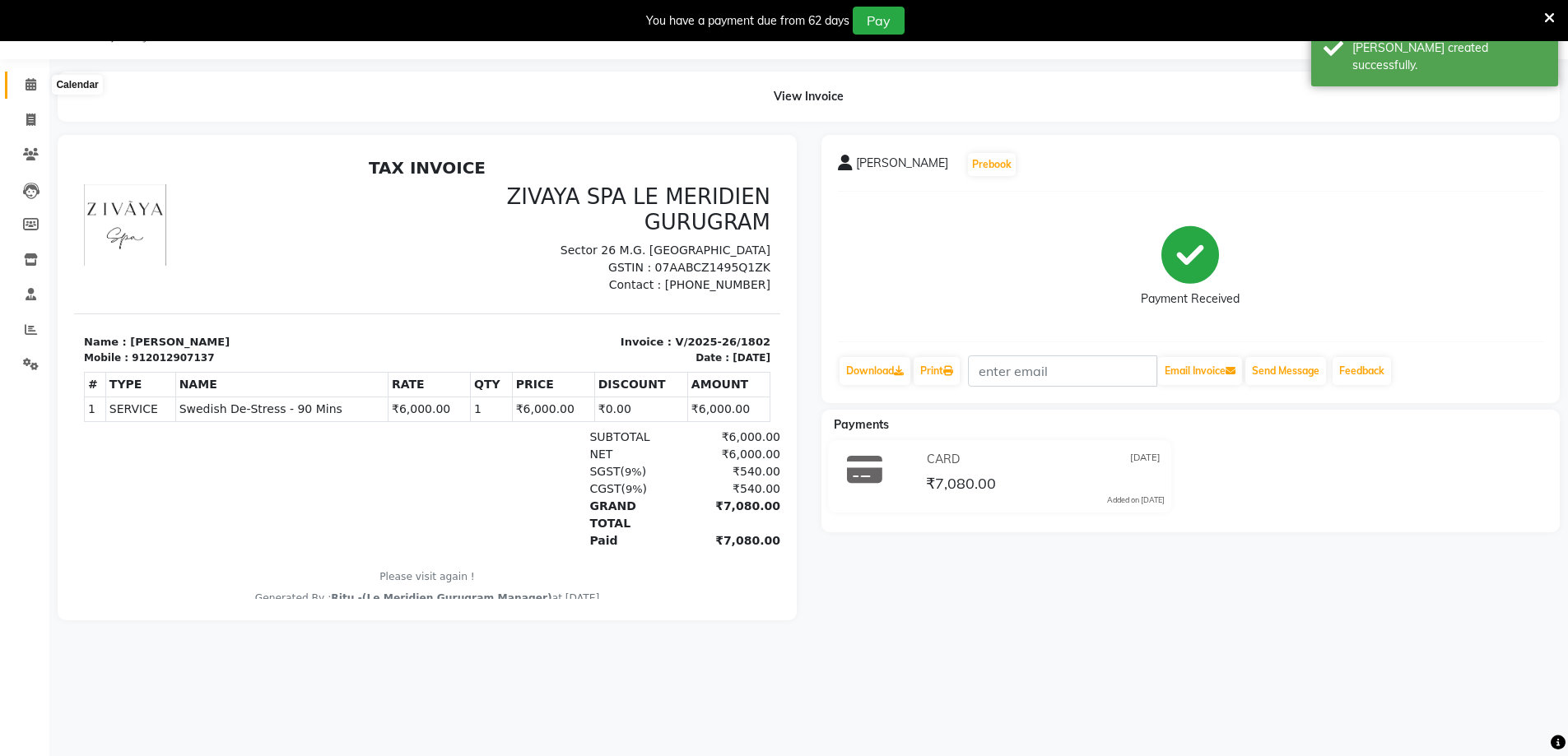
click at [24, 90] on span at bounding box center [31, 85] width 29 height 19
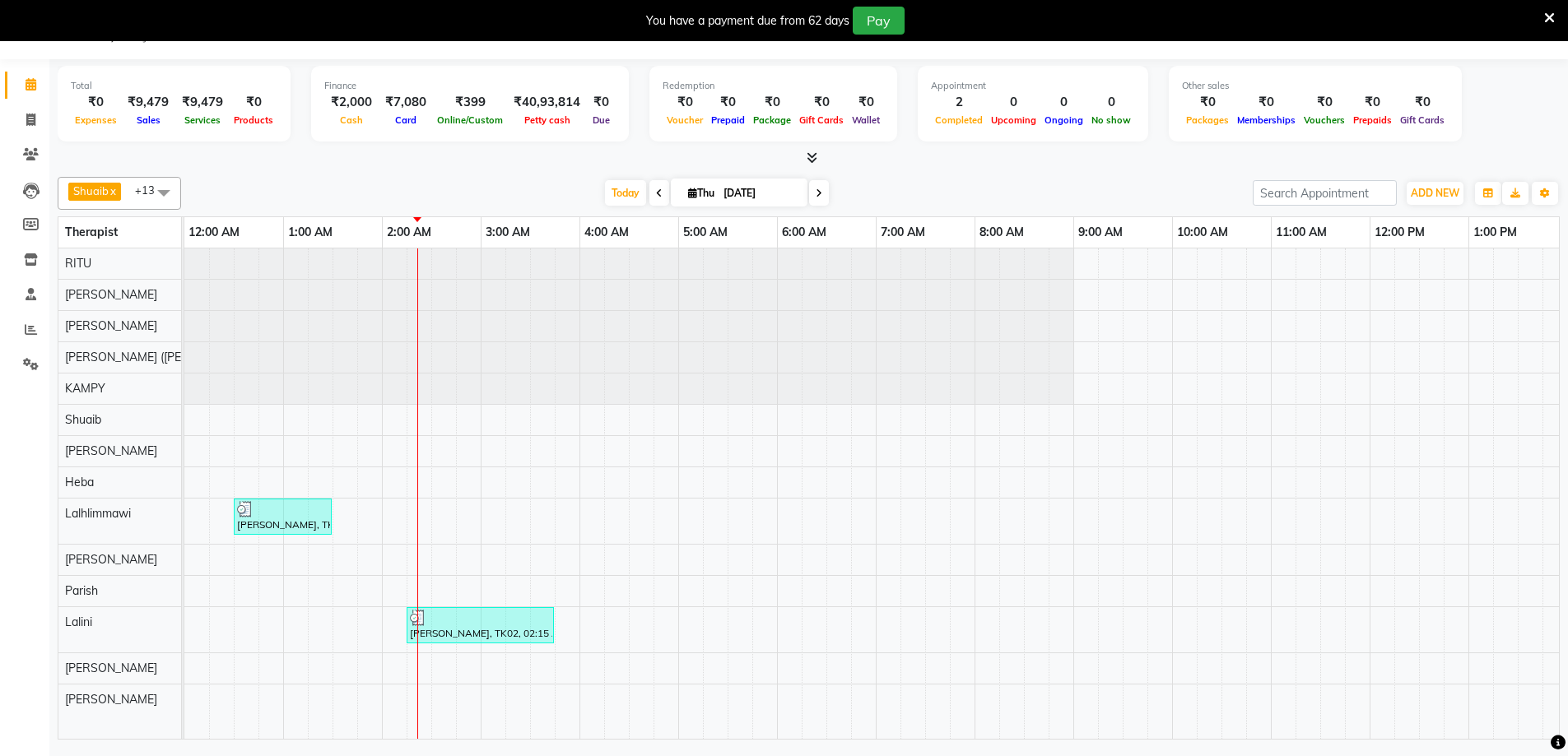
click at [610, 626] on div "Mr Khizar, TK01, 12:30 AM-01:30 AM, Javanese Pampering - 60 Mins Mr Vivek Kumar…" at bounding box center [1369, 494] width 2370 height 491
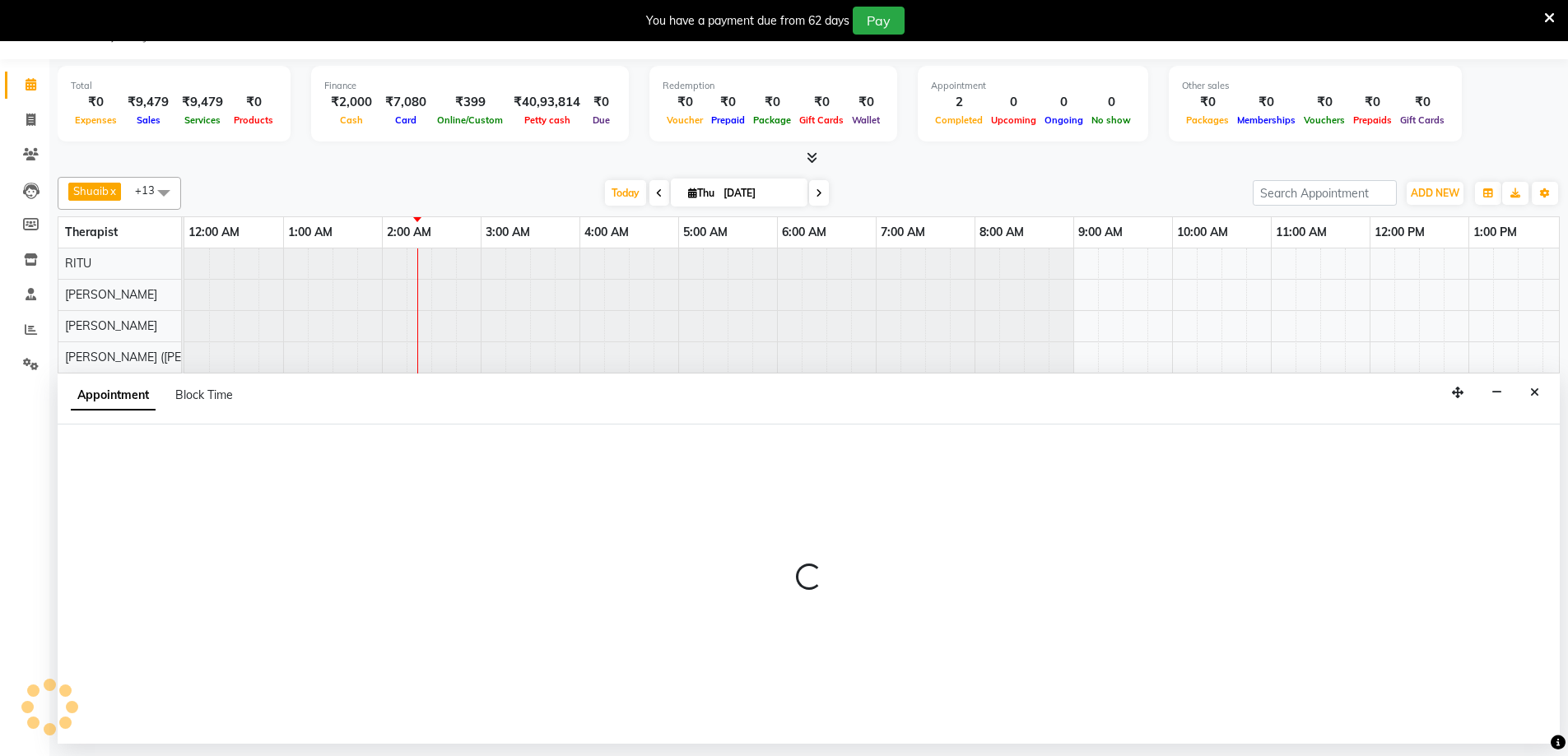
select select "80319"
select select "255"
select select "tentative"
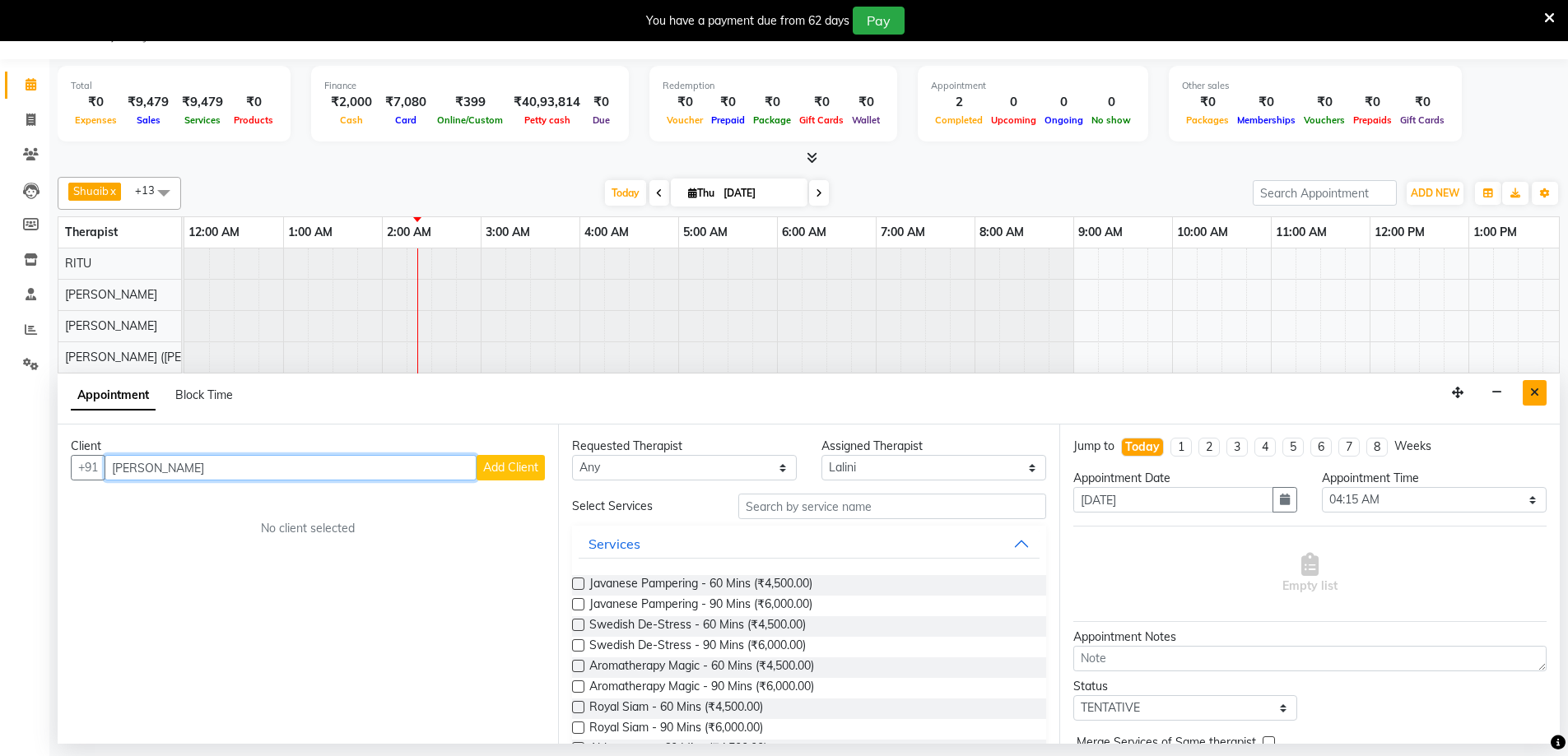
type input "vivek"
click at [1542, 384] on button "Close" at bounding box center [1535, 393] width 24 height 26
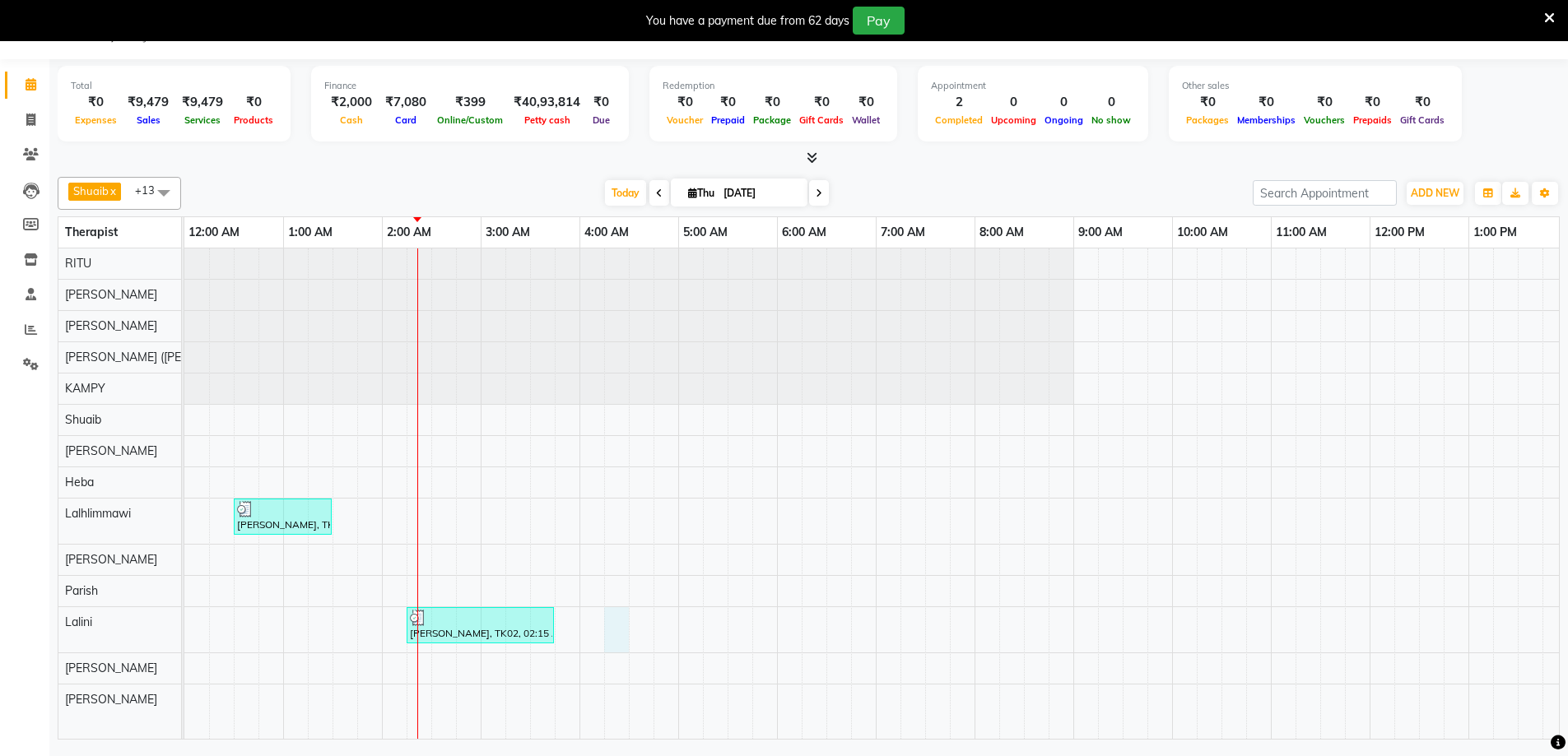
click at [611, 633] on div "Mr Khizar, TK01, 12:30 AM-01:30 AM, Javanese Pampering - 60 Mins Mr Vivek Kumar…" at bounding box center [1369, 494] width 2370 height 491
select select "80319"
select select "255"
select select "tentative"
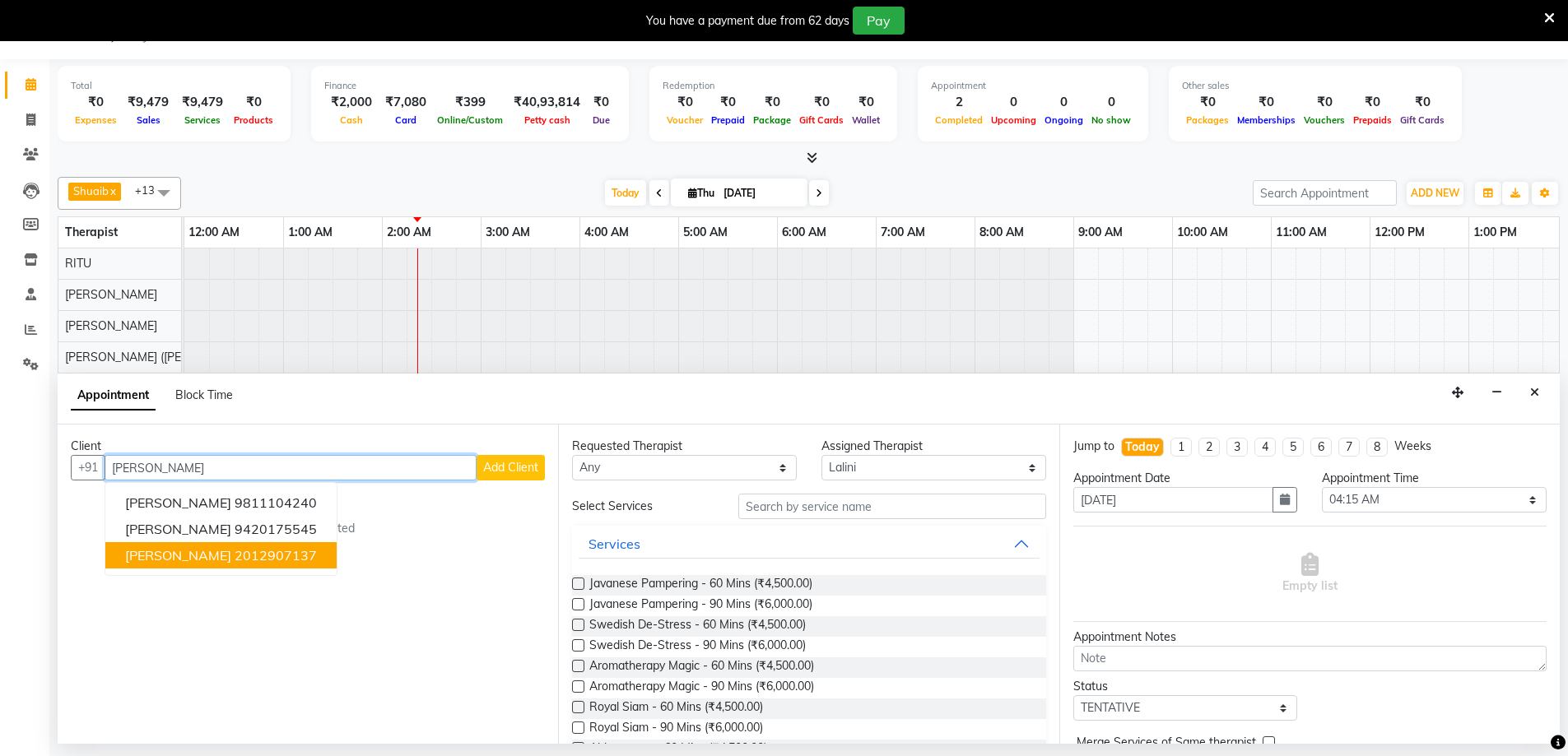
click at [252, 558] on ngb-highlight "2012907137" at bounding box center [275, 555] width 83 height 16
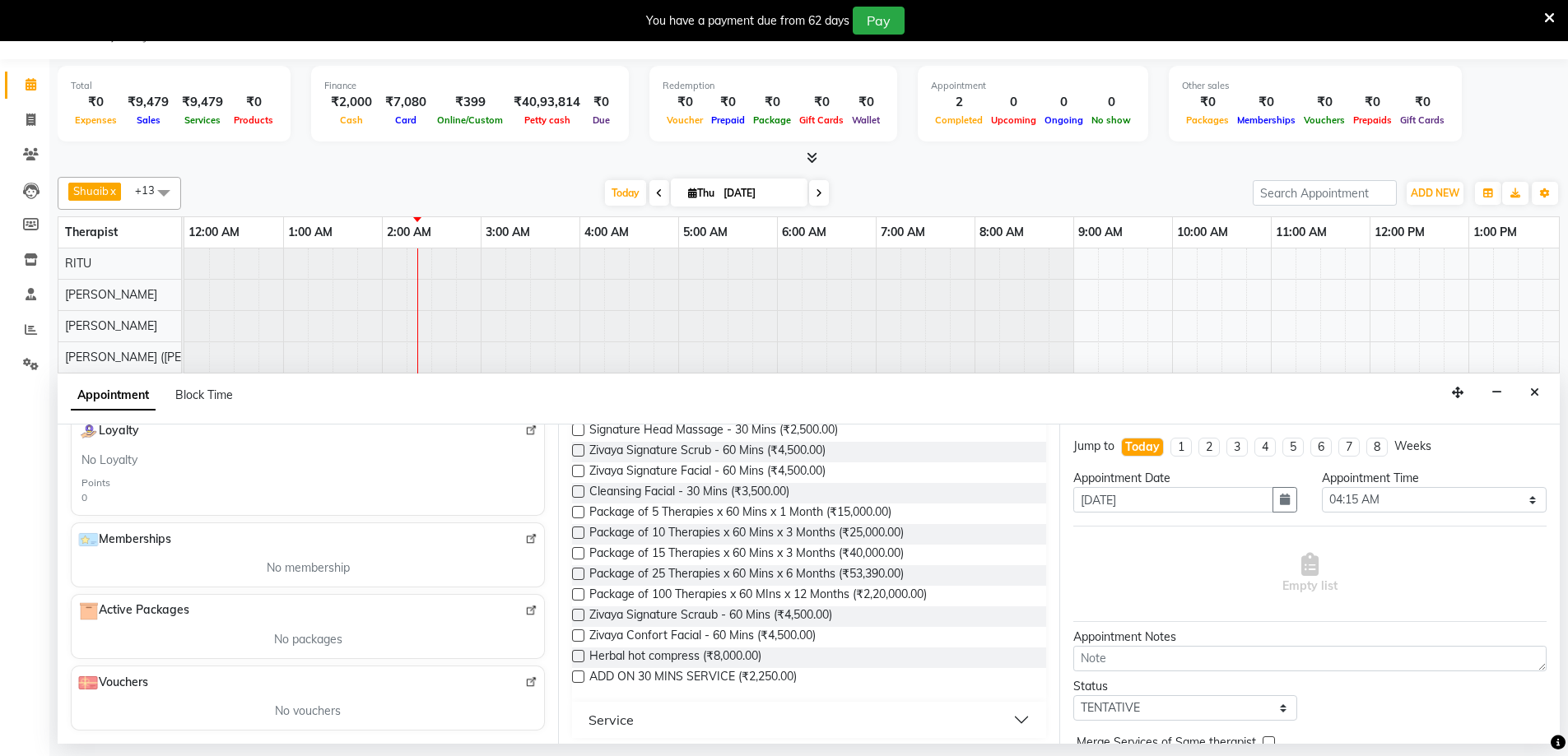
scroll to position [121, 0]
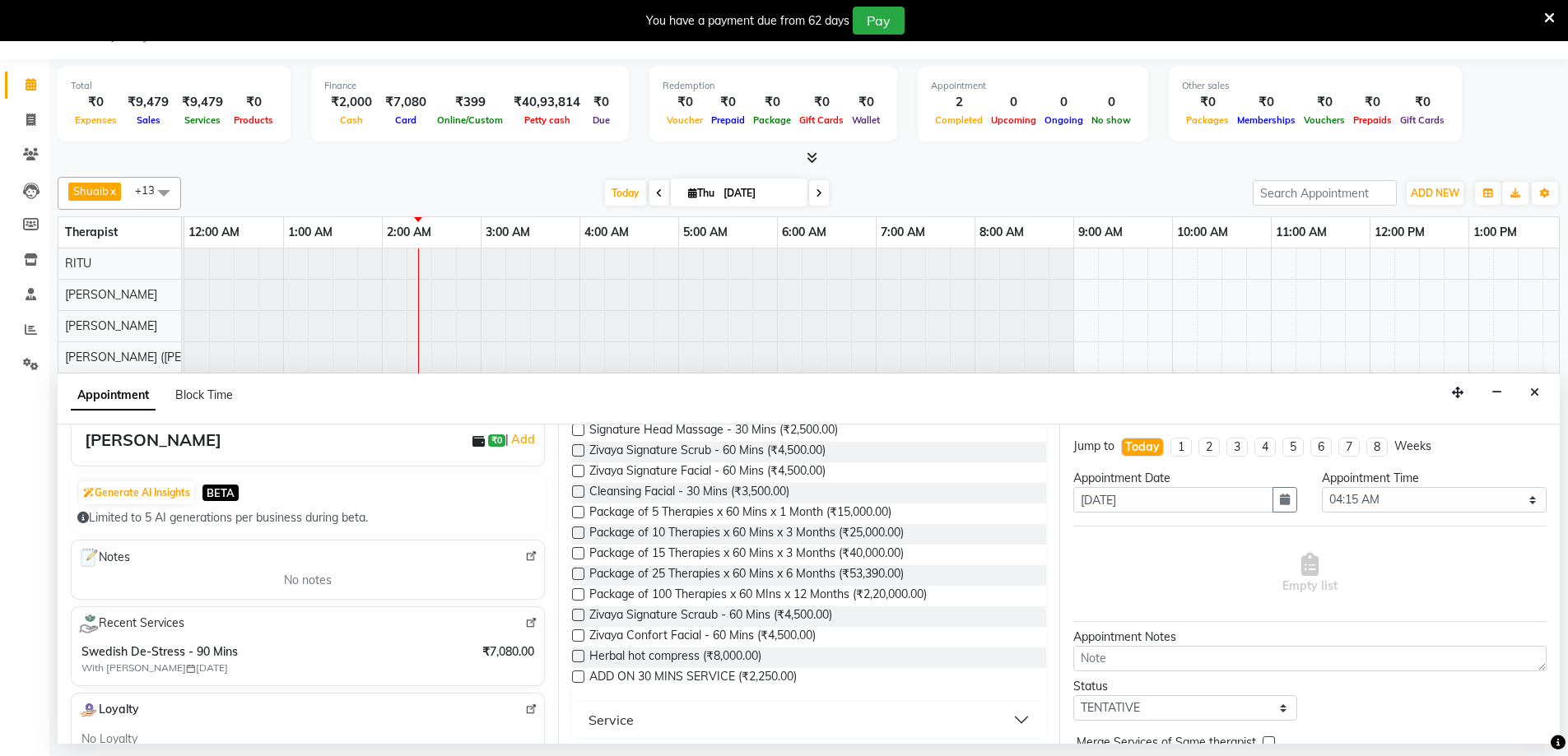
click at [525, 620] on img at bounding box center [531, 623] width 12 height 12
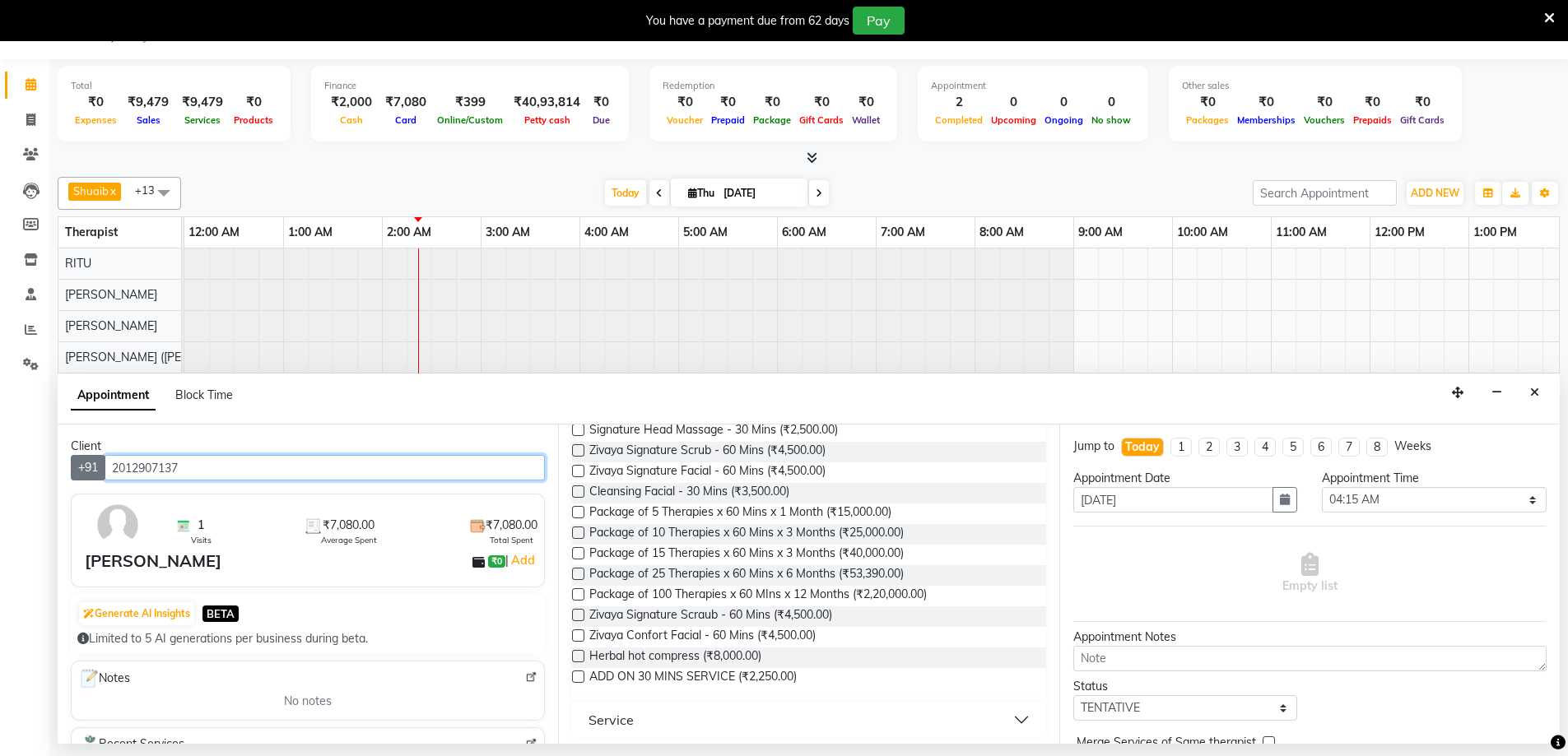
drag, startPoint x: 178, startPoint y: 470, endPoint x: 93, endPoint y: 456, distance: 86.1
click at [93, 456] on div "+91 2012907137" at bounding box center [308, 468] width 474 height 26
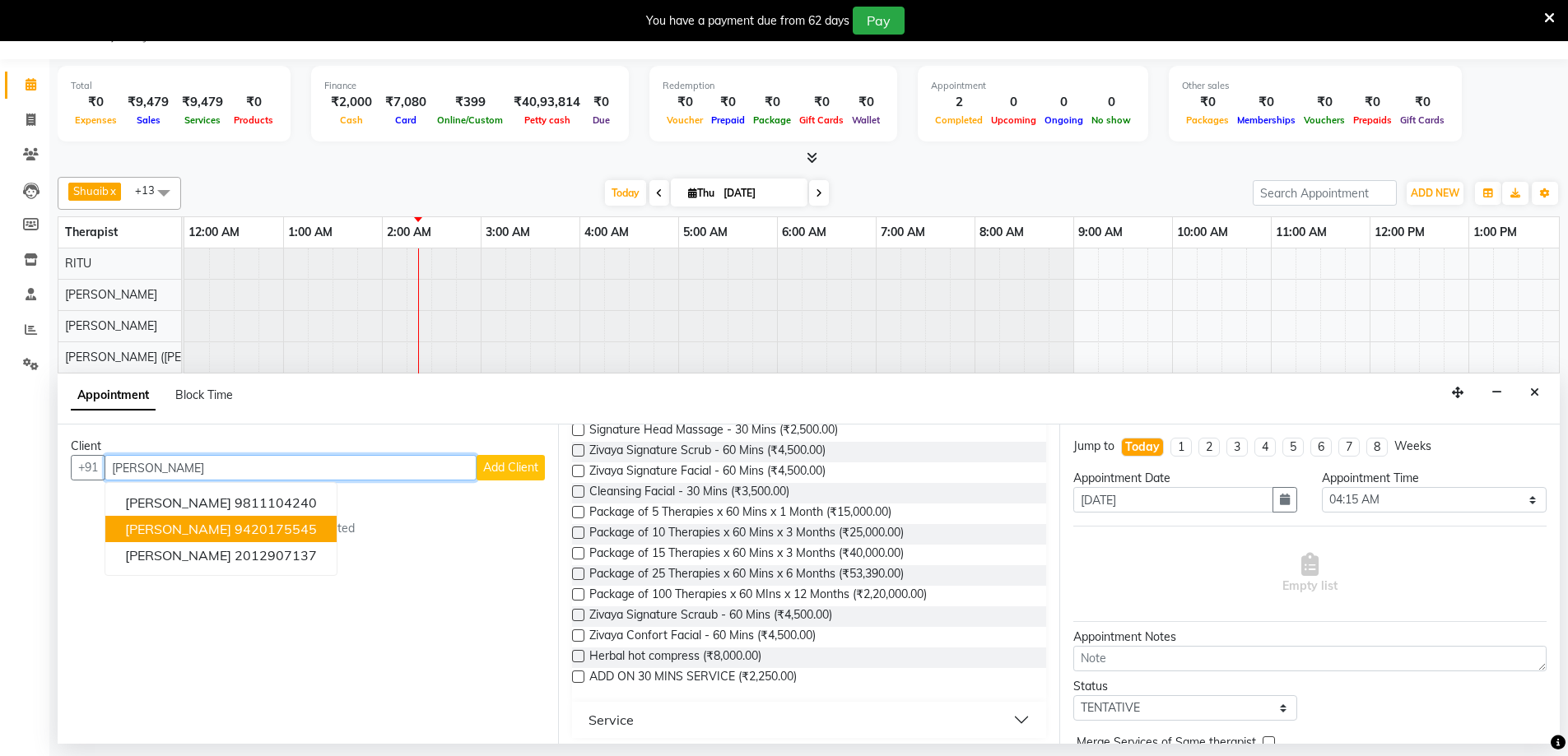
click at [234, 525] on ngb-highlight "9420175545" at bounding box center [275, 528] width 83 height 16
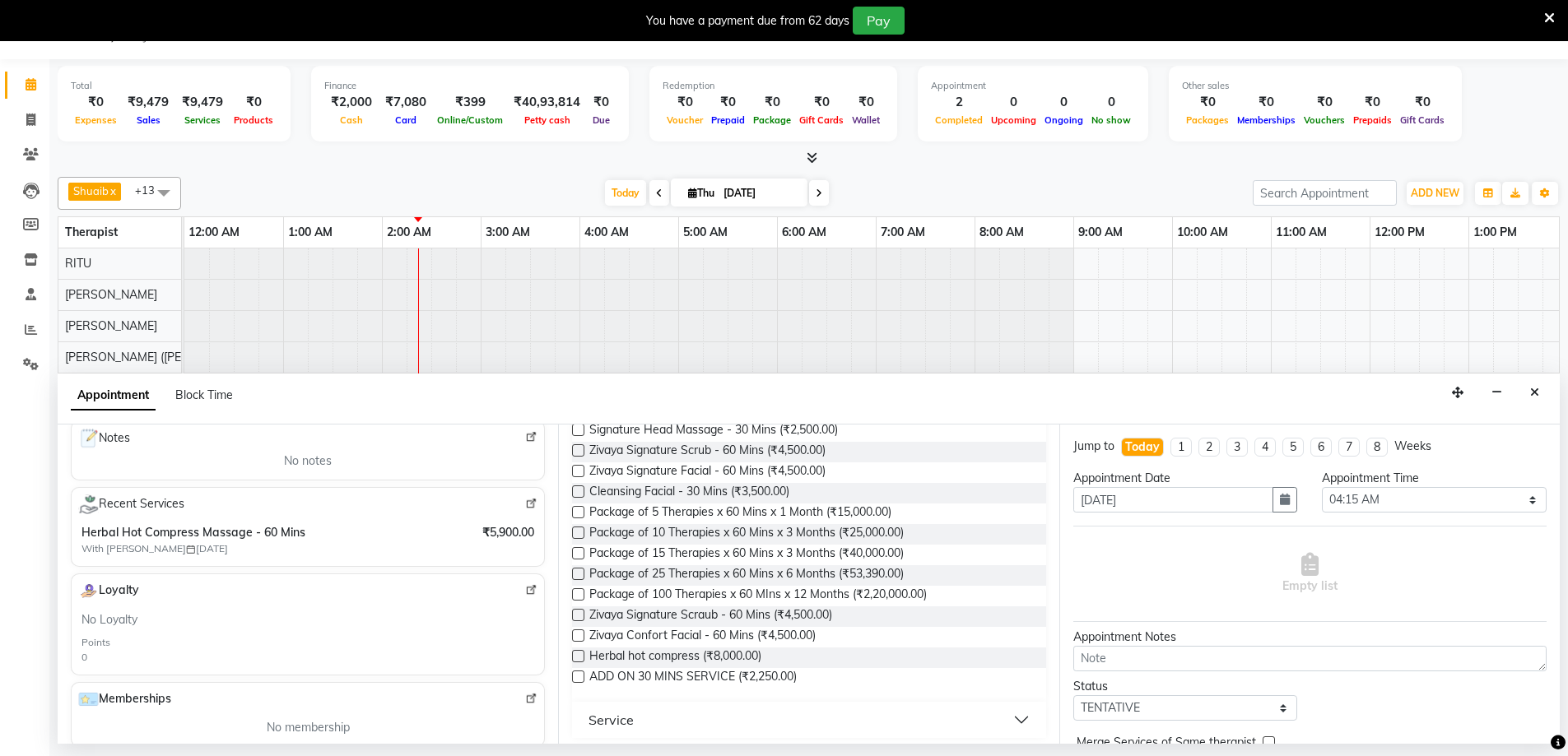
scroll to position [280, 0]
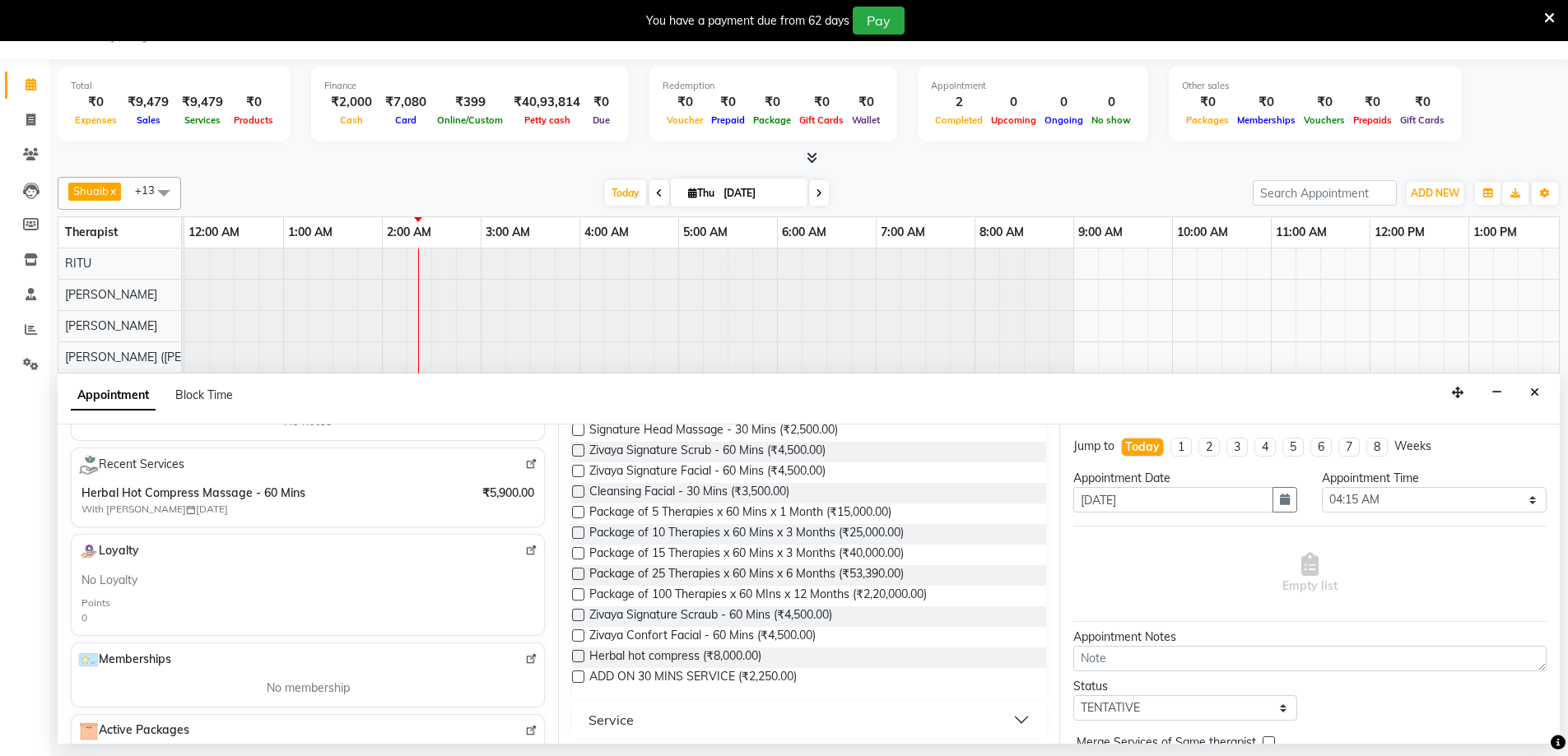
click at [525, 465] on img at bounding box center [531, 465] width 12 height 12
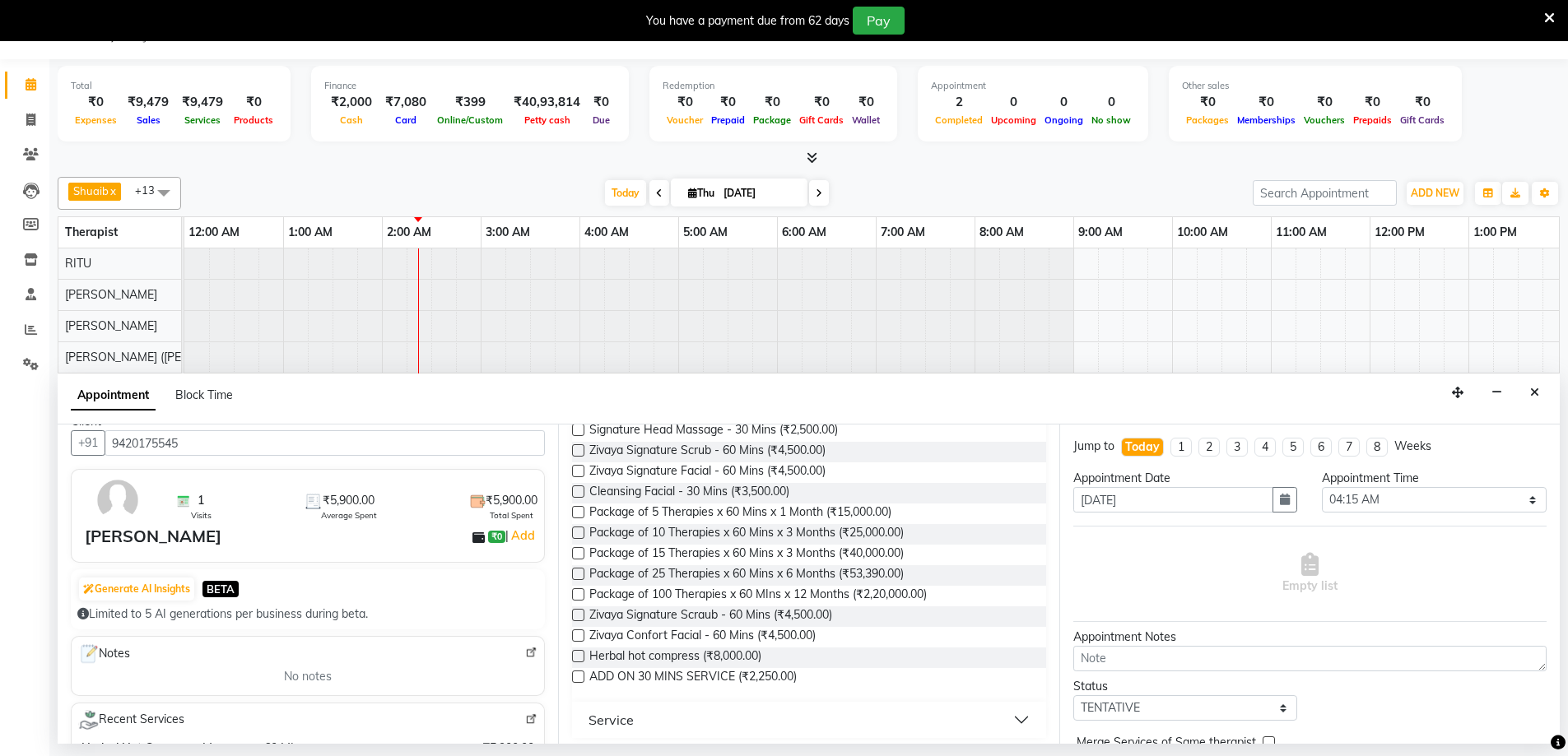
scroll to position [0, 0]
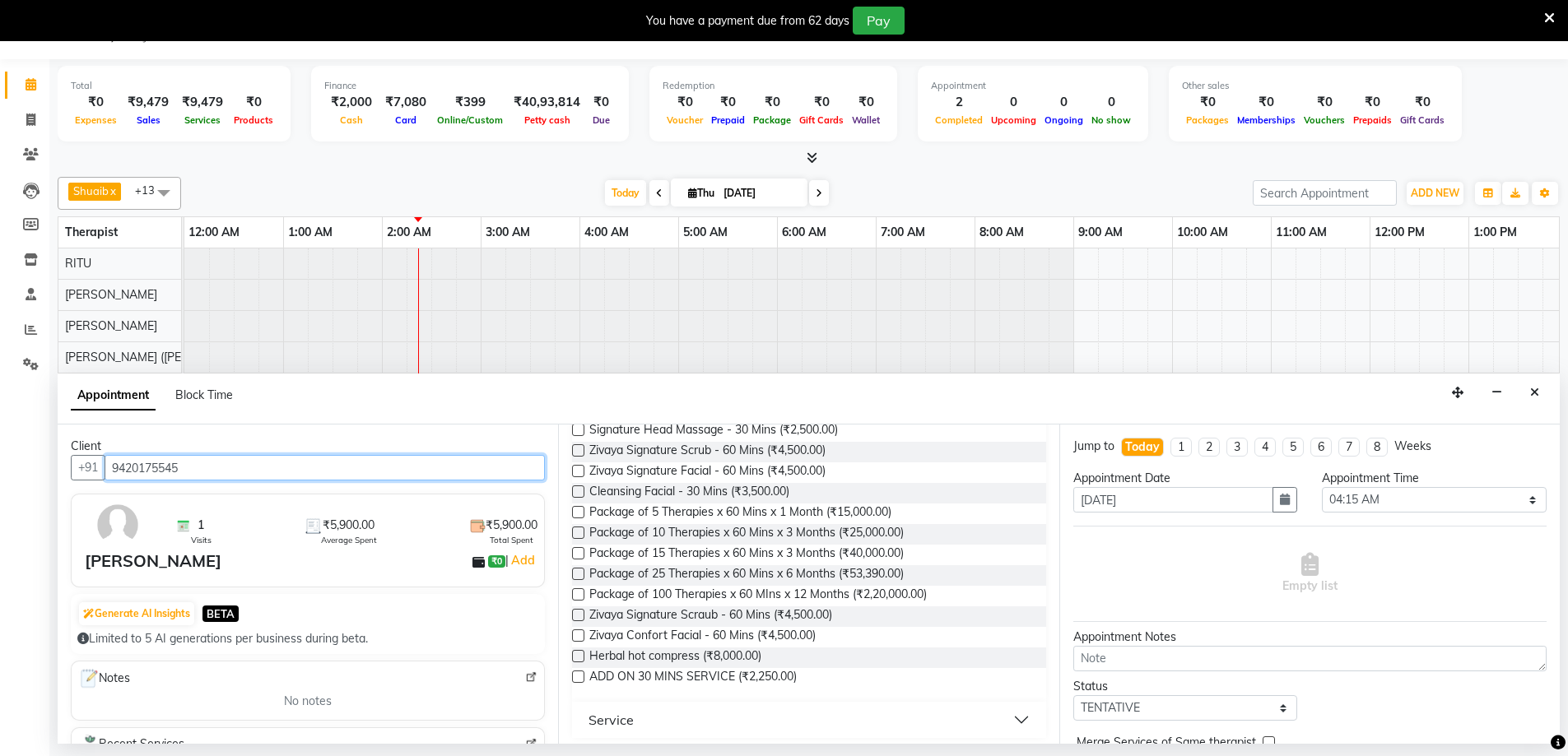
drag, startPoint x: 187, startPoint y: 468, endPoint x: 0, endPoint y: 442, distance: 188.8
click at [0, 442] on app-home "08047224946 Select Location × Zivaya Spa Le Meridien Gurugram, M.g. Road Defaul…" at bounding box center [784, 372] width 1568 height 744
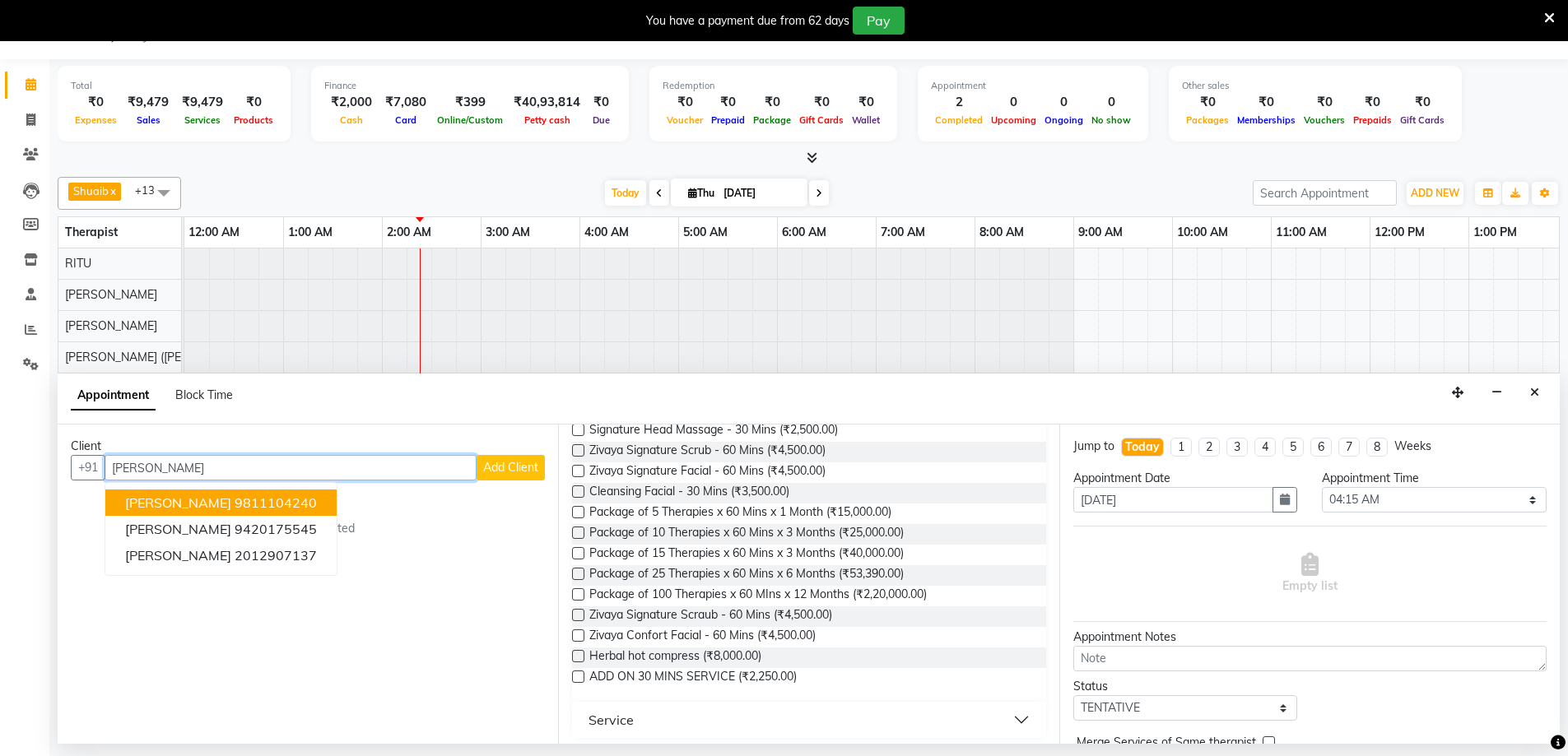
click at [239, 503] on ngb-highlight "9811104240" at bounding box center [275, 502] width 83 height 16
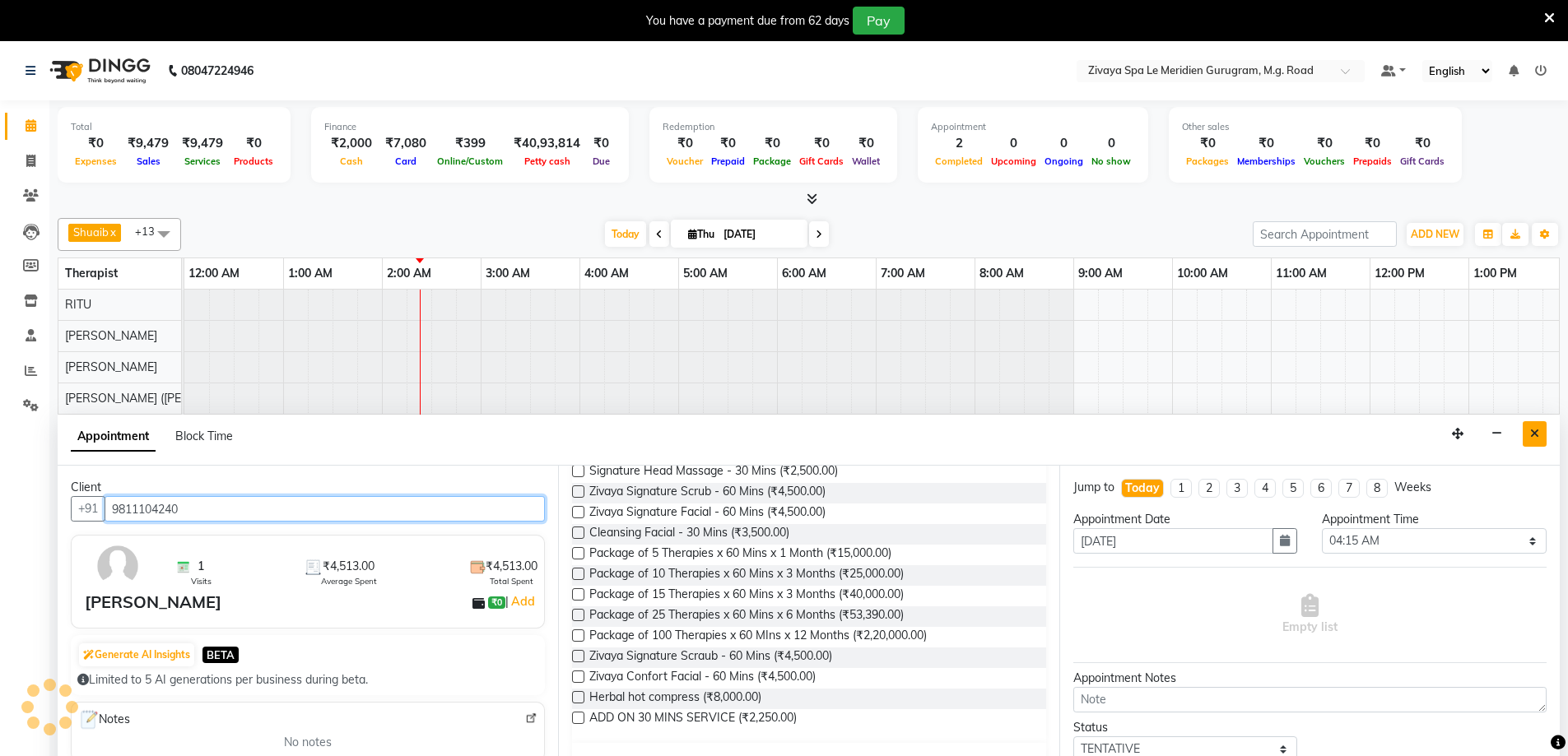
type input "9811104240"
click at [1537, 422] on button "Close" at bounding box center [1535, 434] width 24 height 26
